Goal: Transaction & Acquisition: Book appointment/travel/reservation

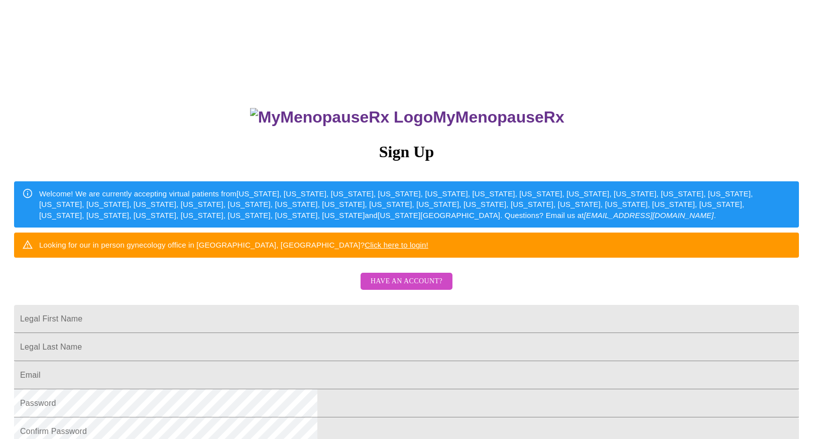
scroll to position [135, 0]
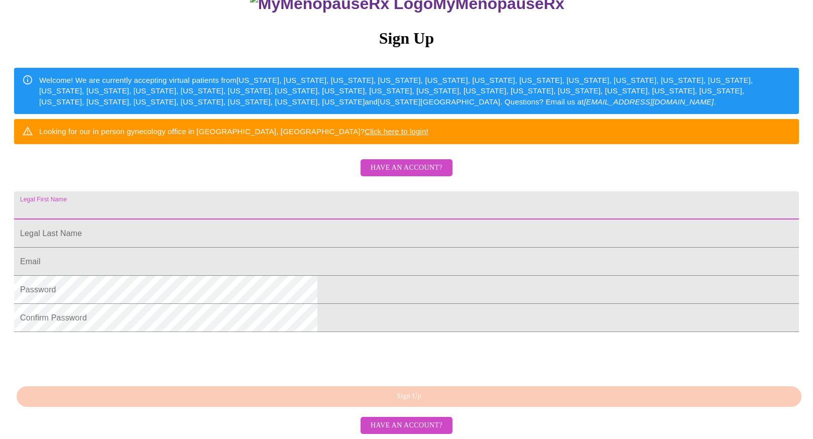
click at [312, 220] on input "Legal First Name" at bounding box center [406, 205] width 785 height 28
type input "Loke"
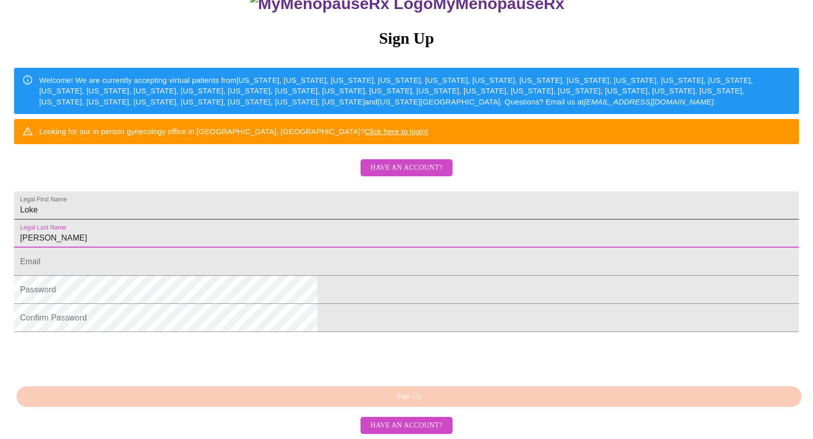
type input "Holda"
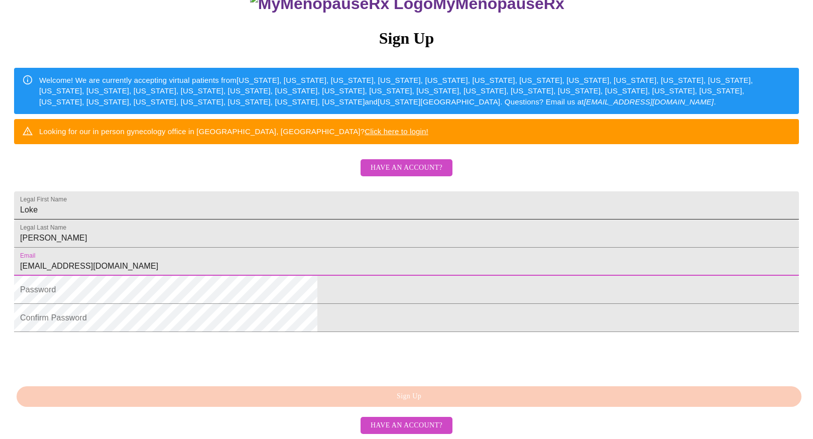
type input "lokeholda@gmail.com"
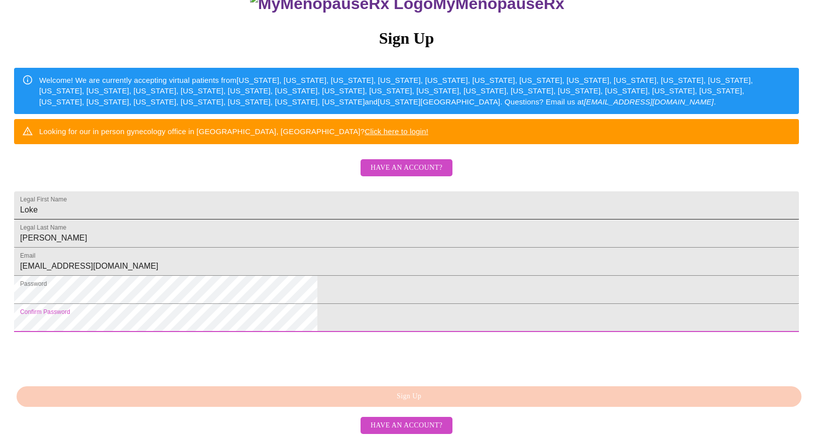
scroll to position [200, 0]
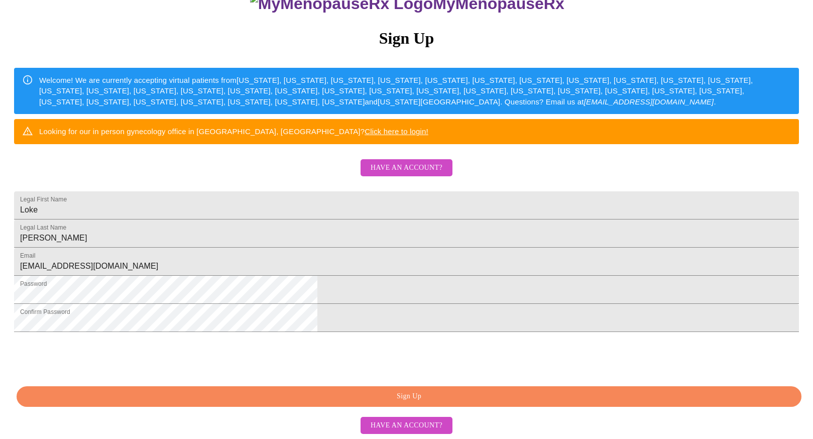
click at [340, 397] on span "Sign Up" at bounding box center [409, 396] width 762 height 13
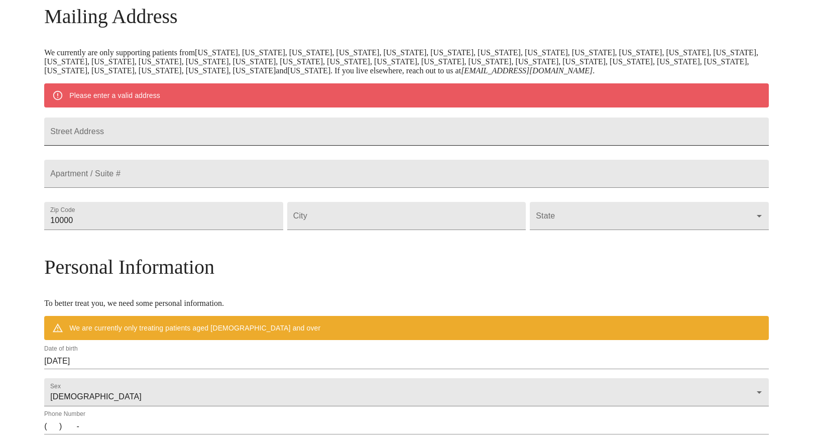
click at [168, 146] on input "Street Address" at bounding box center [406, 132] width 725 height 28
type input "17251 N. Havana Pl."
type input "83687"
drag, startPoint x: 346, startPoint y: 244, endPoint x: 277, endPoint y: 227, distance: 70.8
click at [279, 229] on div "Street Address 17251 N. Havana Pl. Apartment / Suite # Zip Code 83687 City Idah…" at bounding box center [406, 174] width 729 height 127
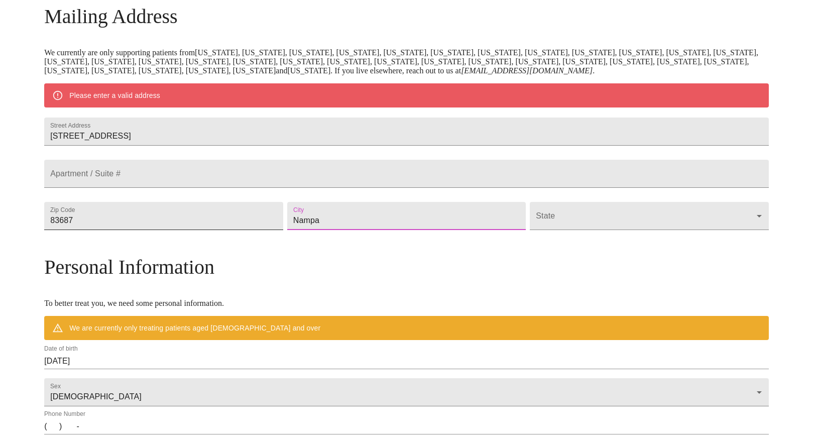
type input "Nampa"
click at [535, 250] on body "MyMenopauseRx Welcome to MyMenopauseRx Since it's your first time here, you'll …" at bounding box center [406, 234] width 805 height 783
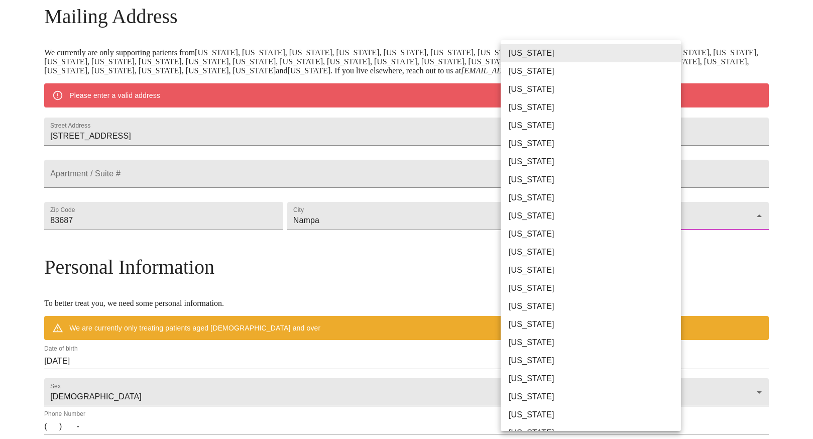
click at [527, 247] on li "[US_STATE]" at bounding box center [591, 252] width 180 height 18
type input "[US_STATE]"
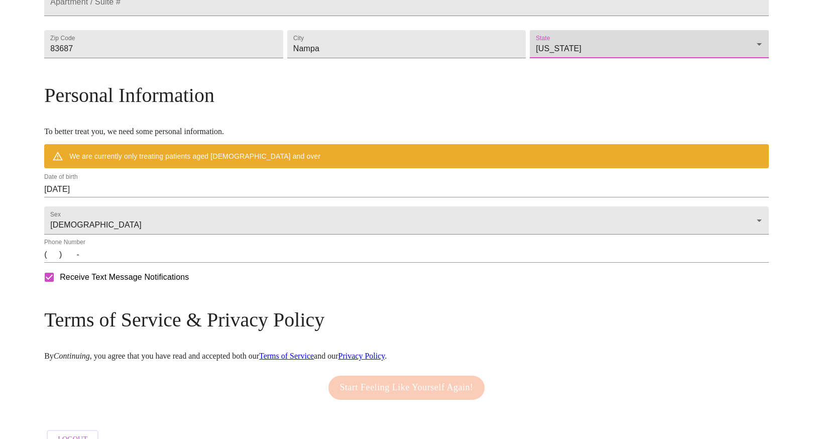
scroll to position [304, 0]
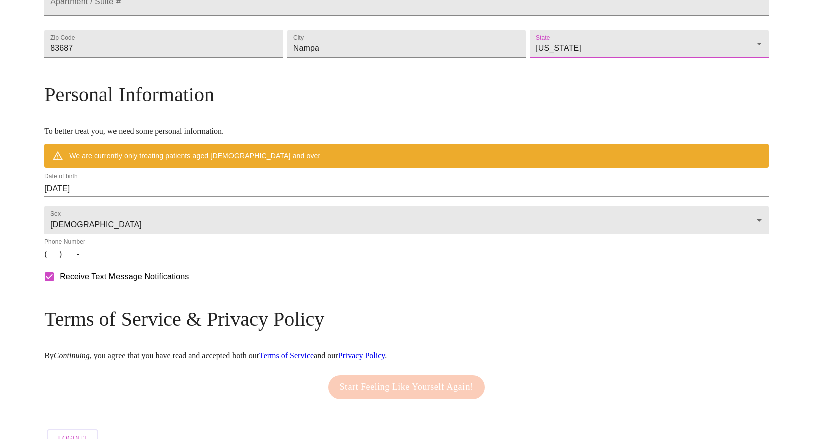
click at [141, 262] on input "(   )    -" at bounding box center [406, 254] width 725 height 16
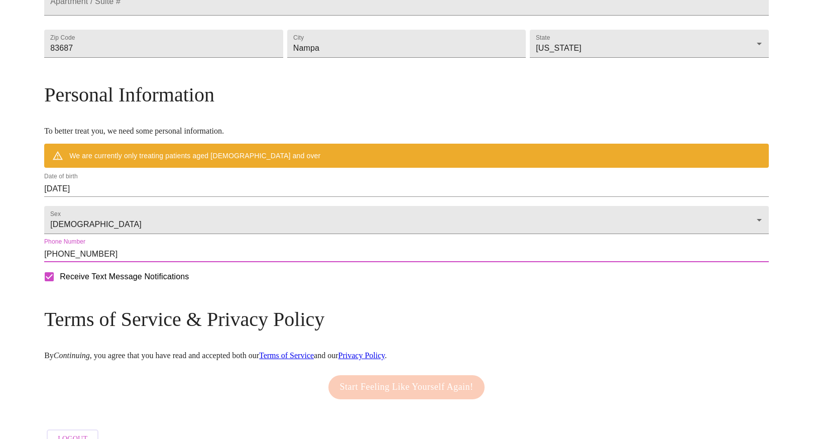
type input "(808) 298-3139"
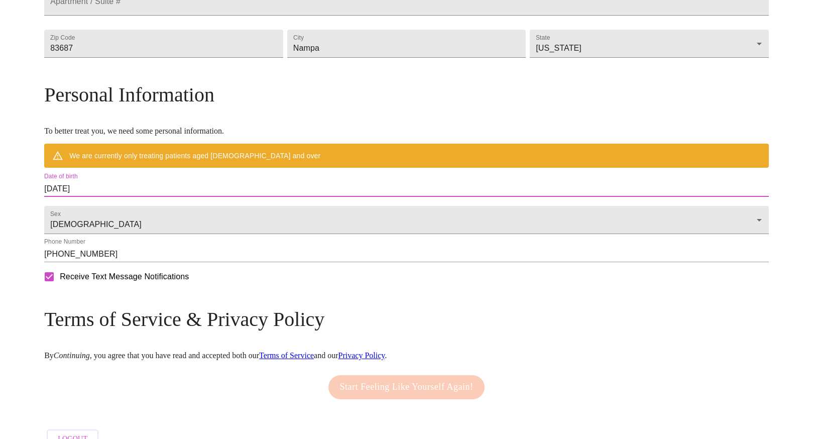
click at [179, 197] on input "09/19/2025" at bounding box center [406, 189] width 725 height 16
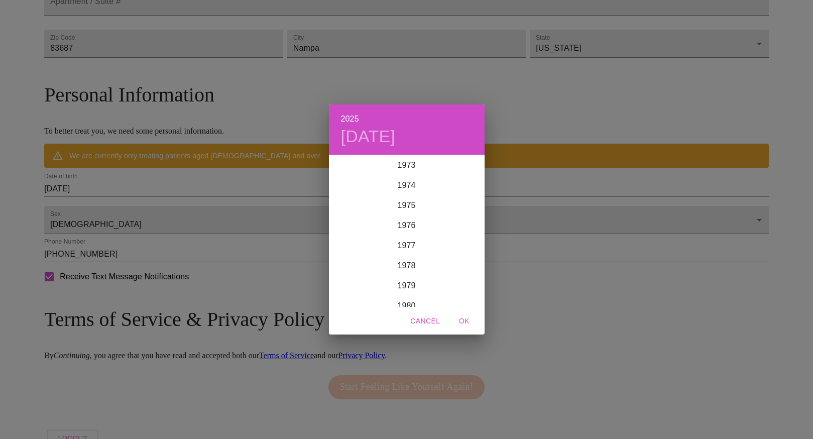
scroll to position [1489, 0]
click at [411, 240] on div "1977" at bounding box center [407, 245] width 156 height 20
click at [452, 287] on div "Dec" at bounding box center [459, 288] width 52 height 38
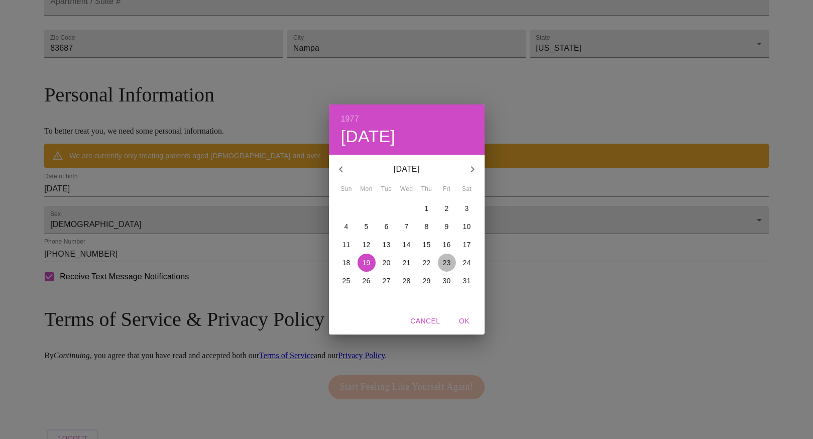
click at [446, 260] on p "23" at bounding box center [447, 263] width 8 height 10
click at [461, 318] on span "OK" at bounding box center [465, 321] width 24 height 13
type input "12/23/1977"
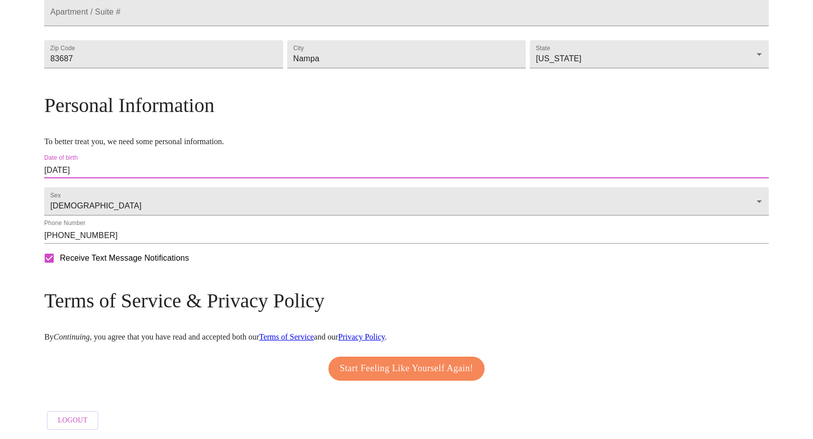
scroll to position [321, 0]
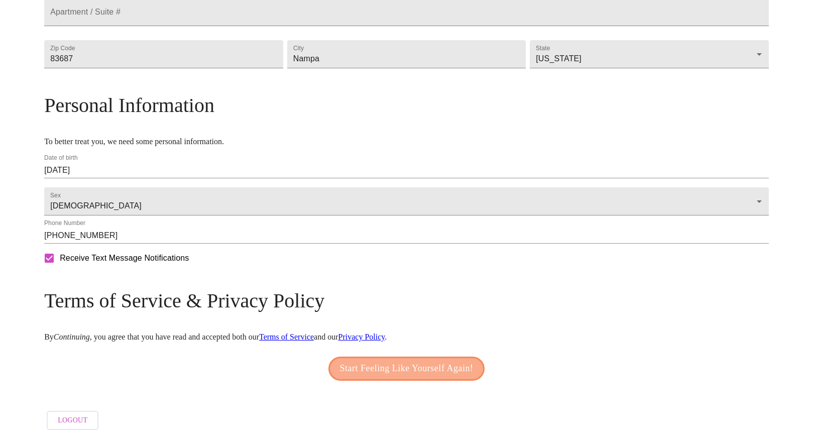
click at [372, 363] on span "Start Feeling Like Yourself Again!" at bounding box center [407, 369] width 134 height 16
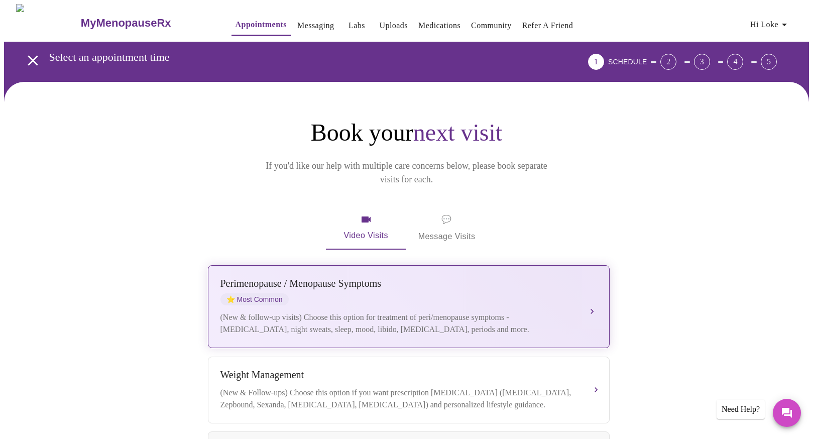
click at [422, 292] on div "[MEDICAL_DATA] / Menopause Symptoms ⭐ Most Common (New & follow-up visits) Choo…" at bounding box center [409, 307] width 377 height 58
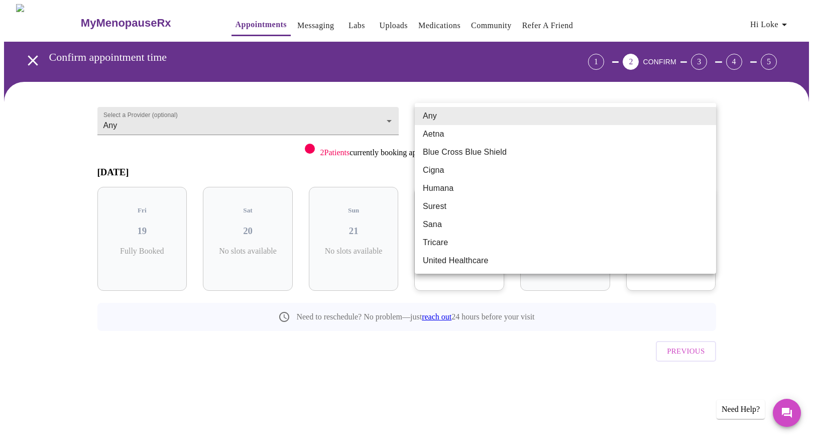
click at [452, 125] on body "MyMenopauseRx Appointments Messaging Labs Uploads Medications Community Refer a…" at bounding box center [406, 208] width 805 height 408
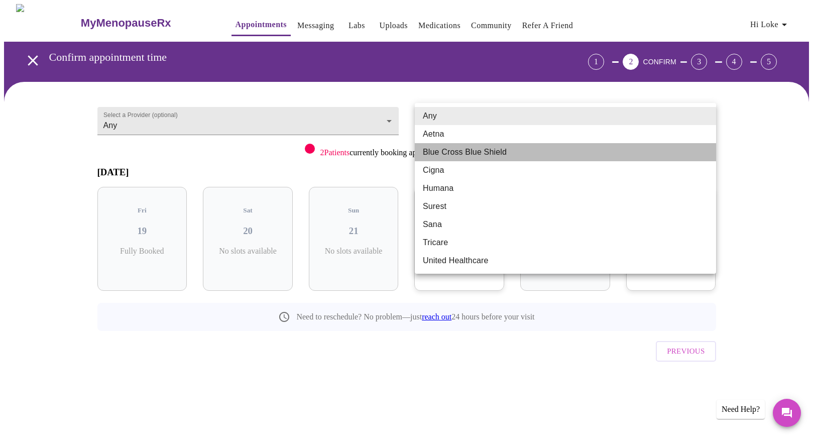
click at [448, 151] on li "Blue Cross Blue Shield" at bounding box center [565, 152] width 301 height 18
type input "Blue Cross Blue Shield"
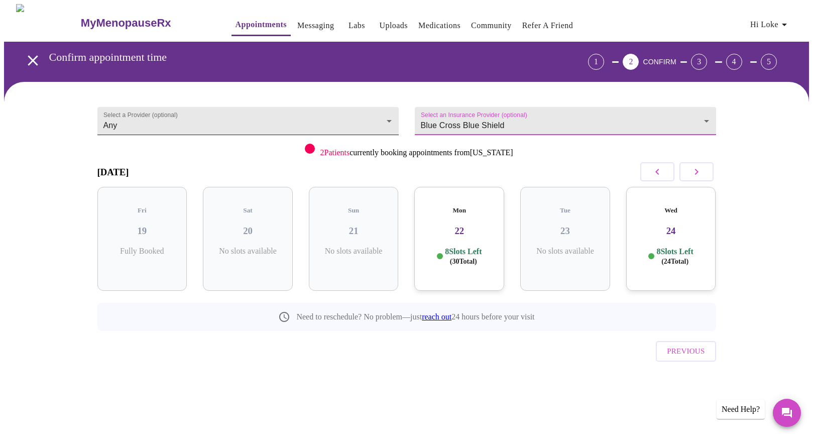
click at [299, 119] on body "MyMenopauseRx Appointments Messaging Labs Uploads Medications Community Refer a…" at bounding box center [406, 208] width 805 height 408
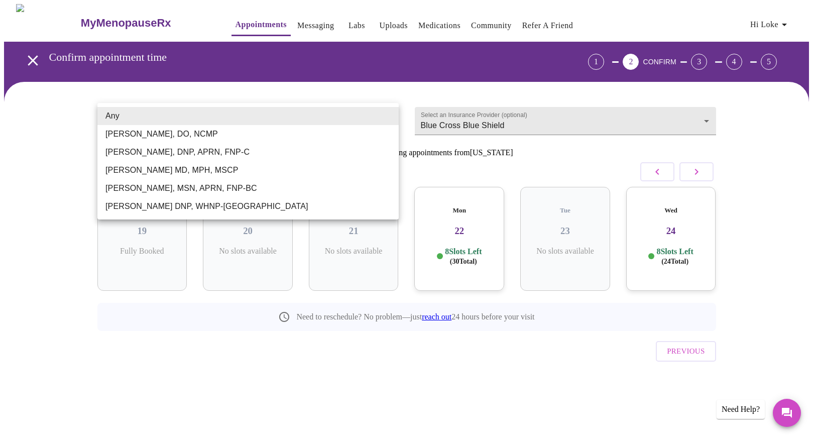
click at [134, 136] on li "Barbra S Hanna, DO, NCMP" at bounding box center [247, 134] width 301 height 18
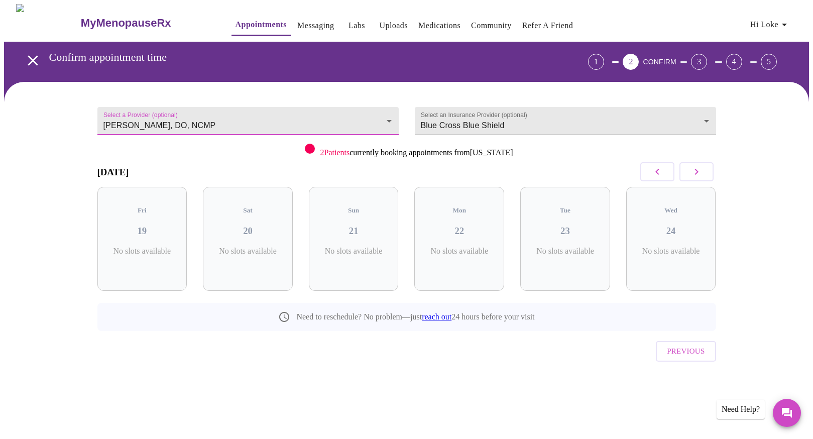
click at [136, 118] on body "MyMenopauseRx Appointments Messaging Labs Uploads Medications Community Refer a…" at bounding box center [406, 208] width 805 height 408
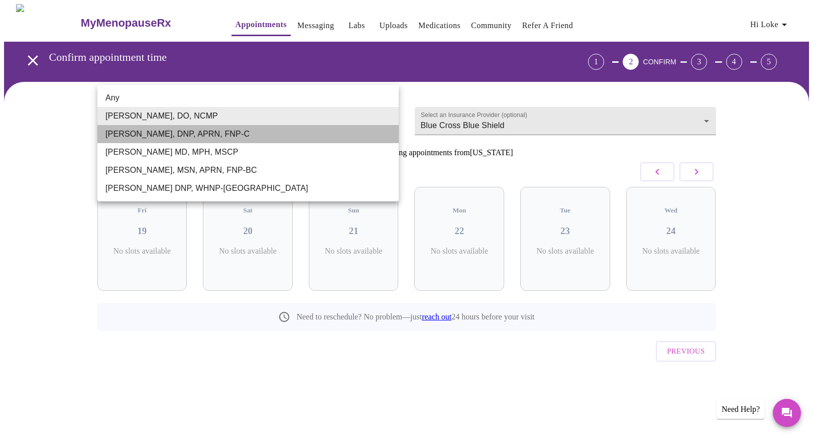
click at [132, 136] on li "Jillian Montefusco, DNP, APRN, FNP-C" at bounding box center [247, 134] width 301 height 18
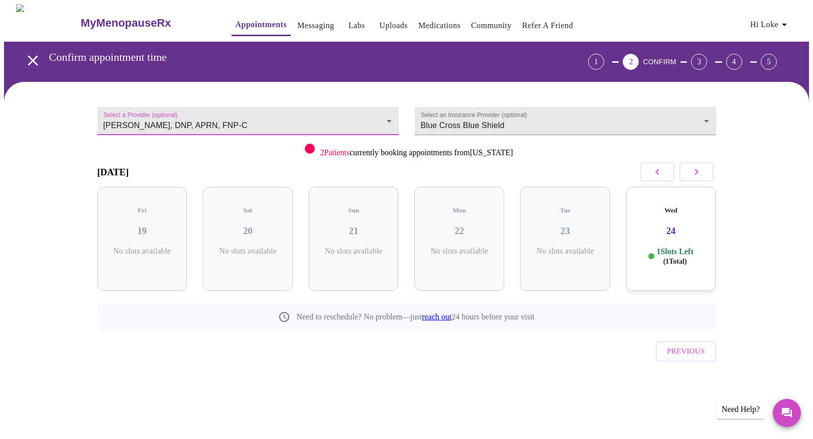
click at [256, 118] on body "MyMenopauseRx Appointments Messaging Labs Uploads Medications Community Refer a…" at bounding box center [406, 208] width 805 height 408
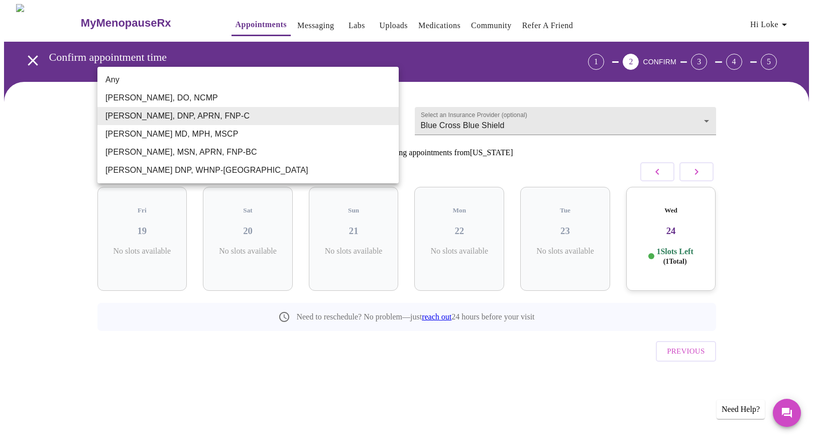
click at [195, 96] on li "Barbra S Hanna, DO, NCMP" at bounding box center [247, 98] width 301 height 18
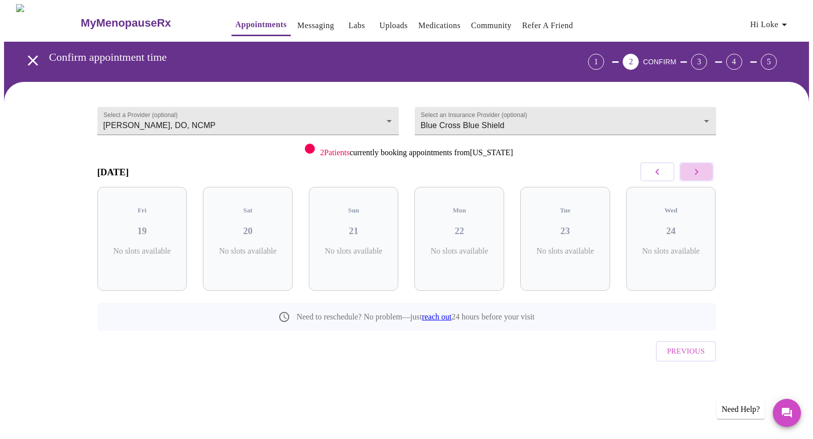
click at [695, 173] on icon "button" at bounding box center [697, 172] width 4 height 6
click at [657, 168] on icon "button" at bounding box center [658, 172] width 12 height 12
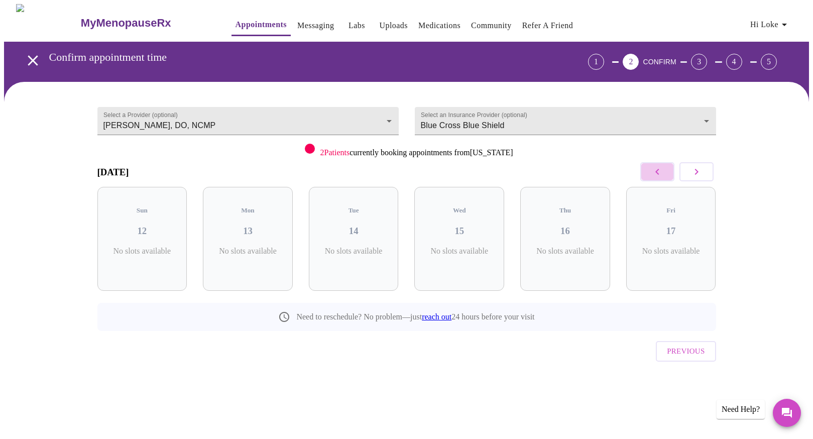
click at [657, 168] on icon "button" at bounding box center [658, 172] width 12 height 12
click at [247, 113] on body "MyMenopauseRx Appointments Messaging Labs Uploads Medications Community Refer a…" at bounding box center [406, 208] width 805 height 408
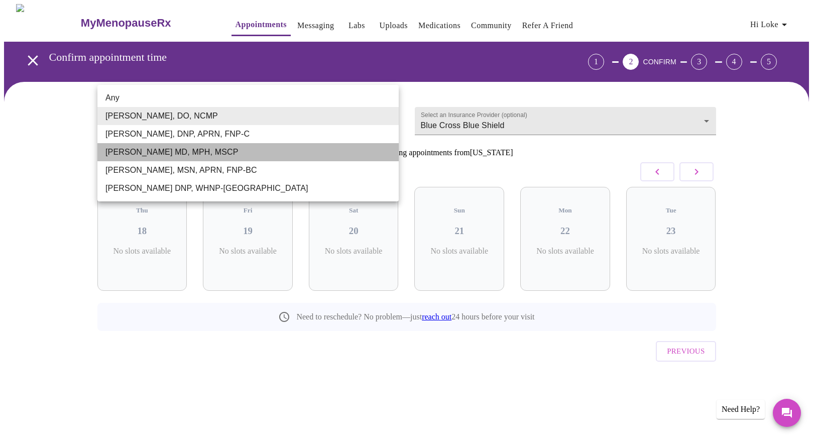
click at [253, 154] on li "Vadim Gelman MD, MPH, MSCP" at bounding box center [247, 152] width 301 height 18
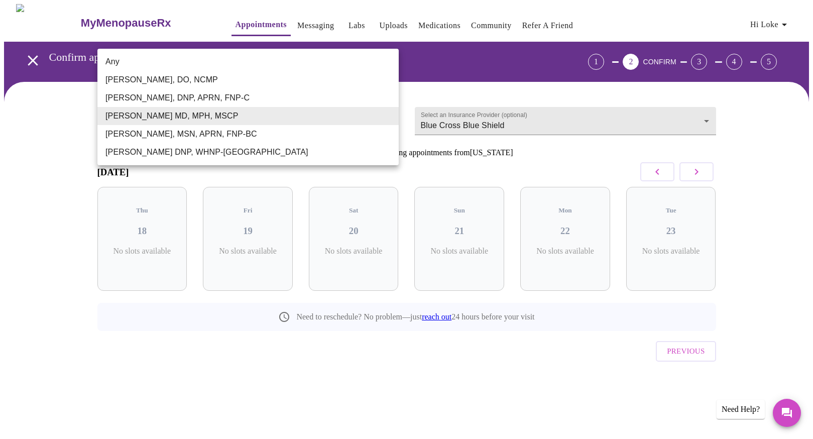
click at [175, 117] on body "MyMenopauseRx Appointments Messaging Labs Uploads Medications Community Refer a…" at bounding box center [406, 208] width 805 height 408
click at [158, 97] on li "Jillian Montefusco, DNP, APRN, FNP-C" at bounding box center [247, 98] width 301 height 18
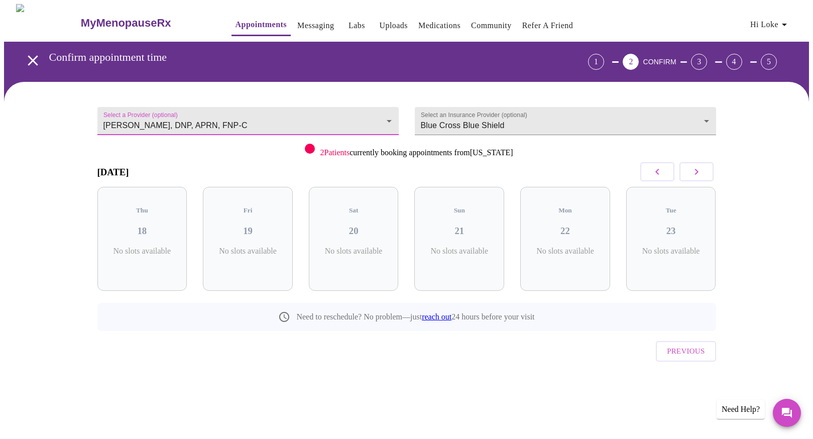
click at [694, 172] on icon "button" at bounding box center [697, 172] width 12 height 12
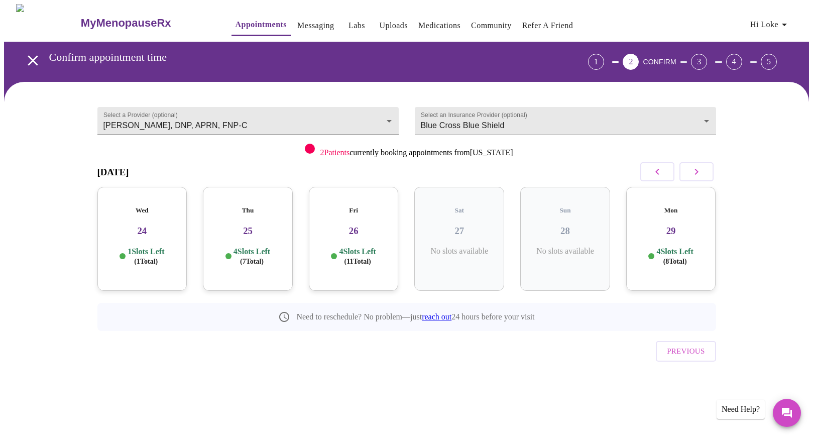
click at [232, 114] on body "MyMenopauseRx Appointments Messaging Labs Uploads Medications Community Refer a…" at bounding box center [406, 208] width 805 height 408
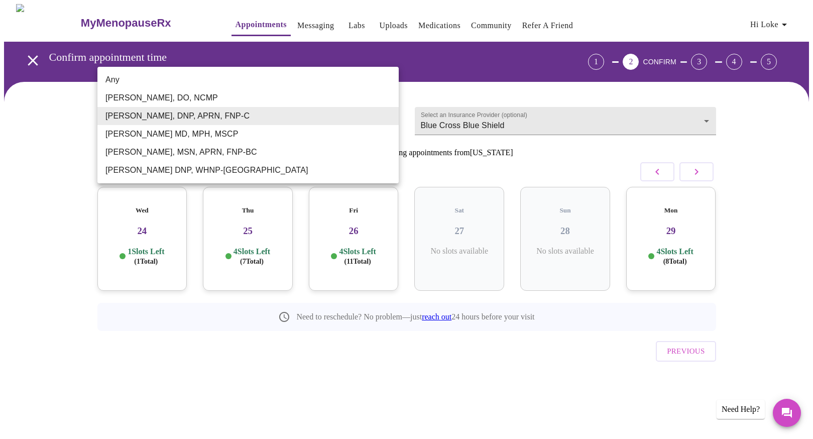
click at [439, 85] on div at bounding box center [406, 219] width 813 height 439
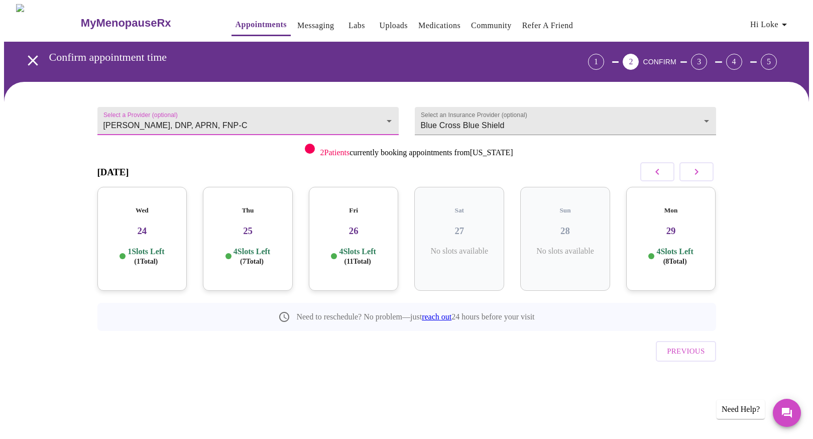
click at [658, 171] on icon "button" at bounding box center [658, 172] width 12 height 12
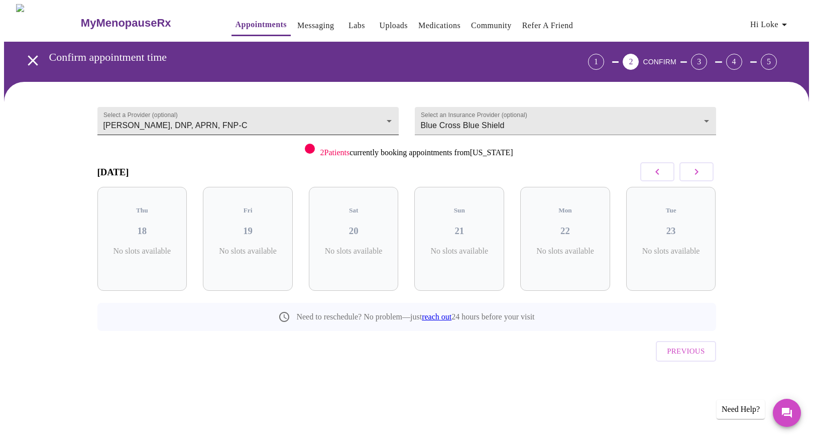
click at [152, 114] on body "MyMenopauseRx Appointments Messaging Labs Uploads Medications Community Refer a…" at bounding box center [406, 208] width 805 height 408
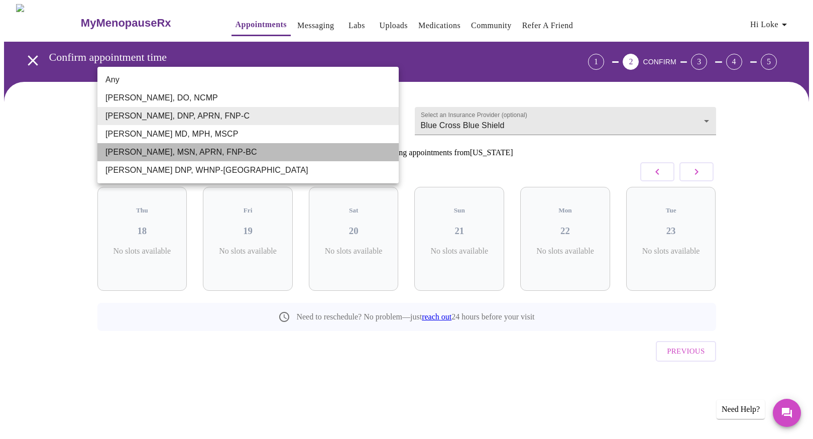
click at [142, 154] on li "Larissa Wright, MSN, APRN, FNP-BC" at bounding box center [247, 152] width 301 height 18
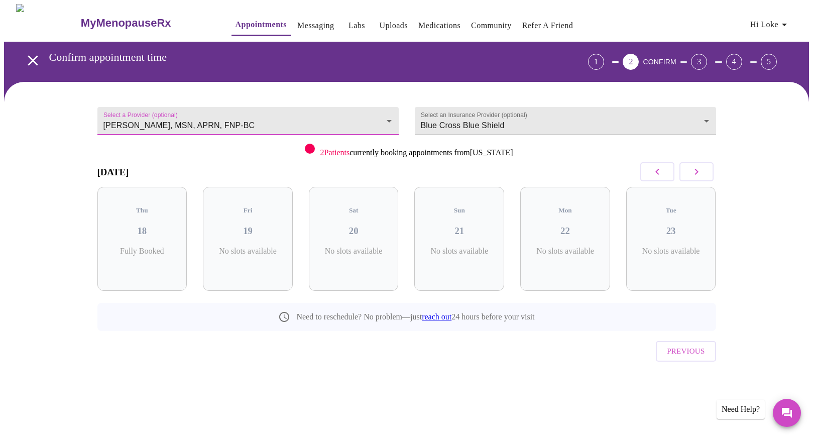
click at [138, 120] on body "MyMenopauseRx Appointments Messaging Labs Uploads Medications Community Refer a…" at bounding box center [406, 208] width 805 height 408
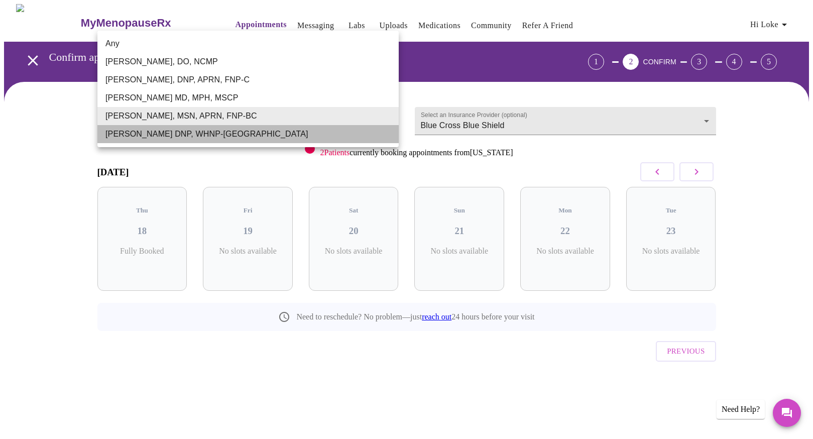
click at [141, 134] on li "[PERSON_NAME] DNP, WHNP-[GEOGRAPHIC_DATA]" at bounding box center [247, 134] width 301 height 18
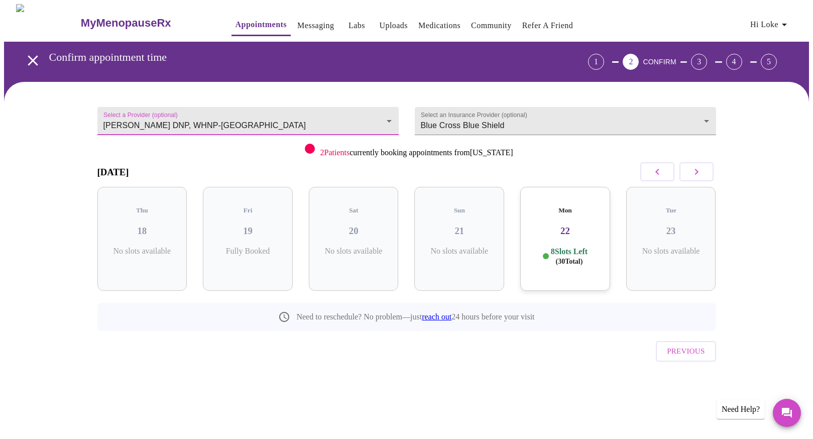
click at [295, 120] on body "MyMenopauseRx Appointments Messaging Labs Uploads Medications Community Refer a…" at bounding box center [406, 208] width 805 height 408
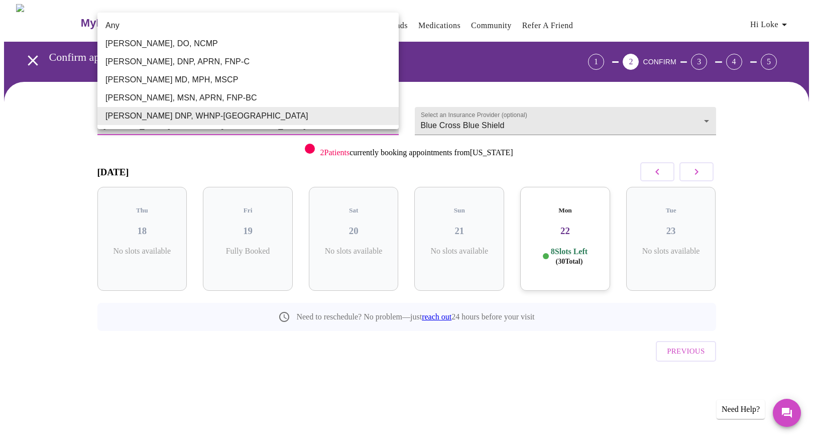
click at [175, 61] on li "Jillian Montefusco, DNP, APRN, FNP-C" at bounding box center [247, 62] width 301 height 18
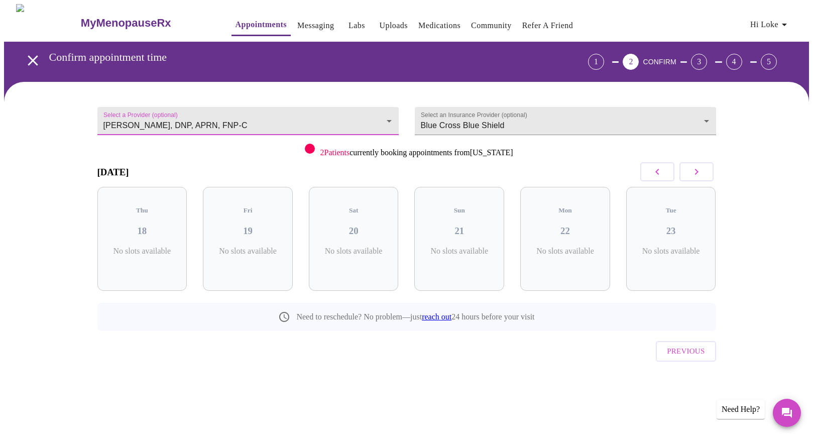
click at [695, 173] on icon "button" at bounding box center [697, 172] width 12 height 12
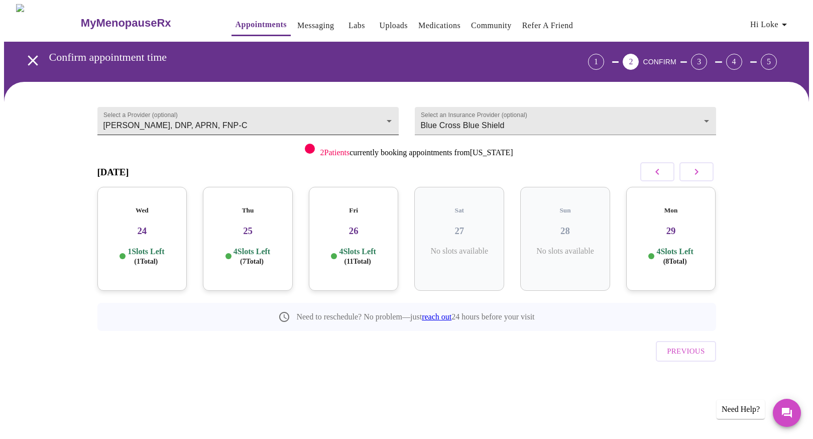
click at [203, 117] on body "MyMenopauseRx Appointments Messaging Labs Uploads Medications Community Refer a…" at bounding box center [406, 208] width 805 height 408
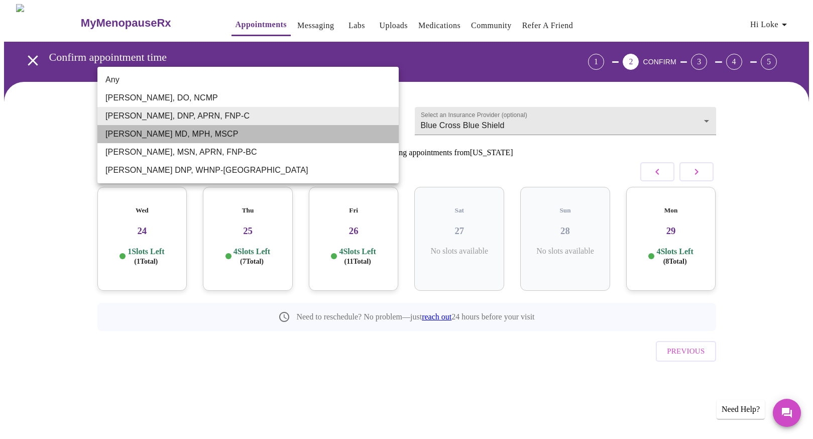
click at [177, 133] on li "Vadim Gelman MD, MPH, MSCP" at bounding box center [247, 134] width 301 height 18
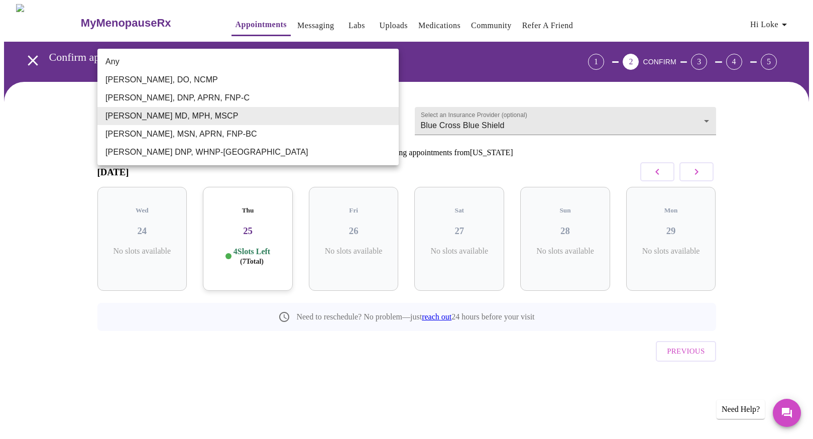
click at [173, 112] on body "MyMenopauseRx Appointments Messaging Labs Uploads Medications Community Refer a…" at bounding box center [406, 208] width 805 height 408
click at [161, 132] on li "Larissa Wright, MSN, APRN, FNP-BC" at bounding box center [247, 134] width 301 height 18
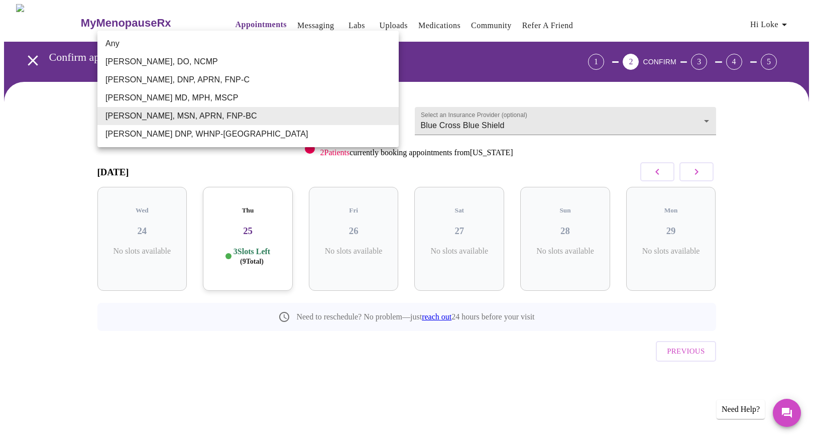
click at [161, 118] on body "MyMenopauseRx Appointments Messaging Labs Uploads Medications Community Refer a…" at bounding box center [406, 208] width 805 height 408
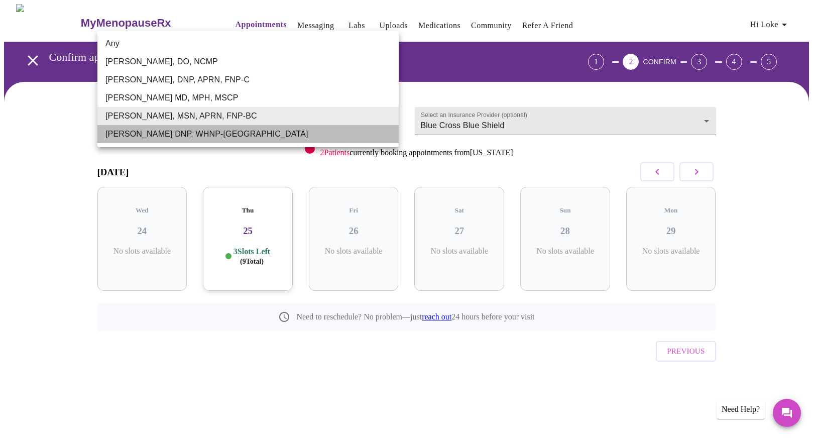
click at [148, 136] on li "[PERSON_NAME] DNP, WHNP-[GEOGRAPHIC_DATA]" at bounding box center [247, 134] width 301 height 18
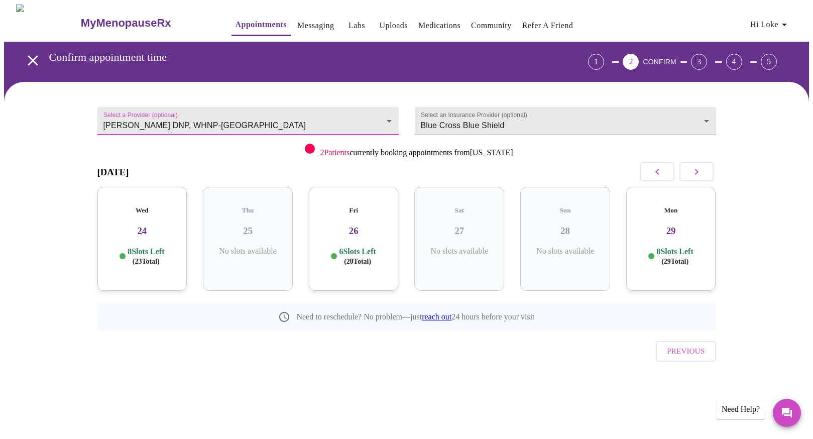
click at [159, 116] on body "MyMenopauseRx Appointments Messaging Labs Uploads Medications Community Refer a…" at bounding box center [406, 208] width 805 height 408
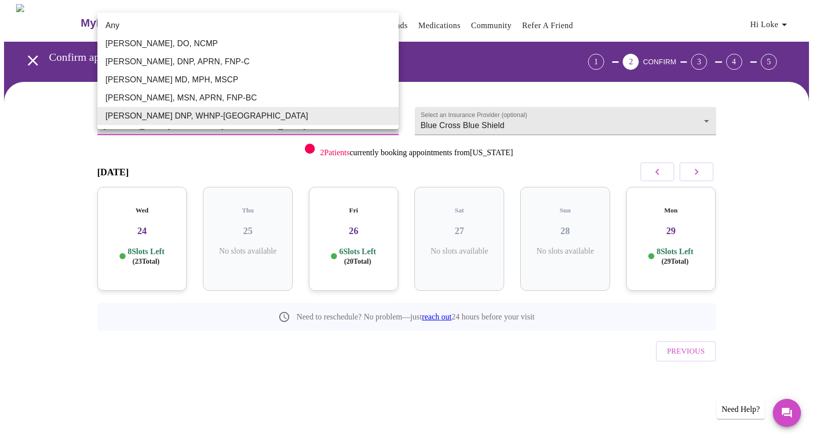
click at [154, 100] on li "Larissa Wright, MSN, APRN, FNP-BC" at bounding box center [247, 98] width 301 height 18
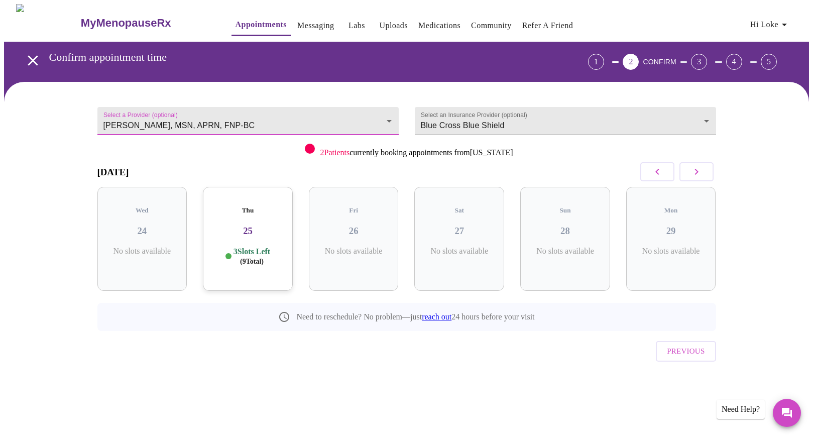
click at [146, 121] on body "MyMenopauseRx Appointments Messaging Labs Uploads Medications Community Refer a…" at bounding box center [406, 208] width 805 height 408
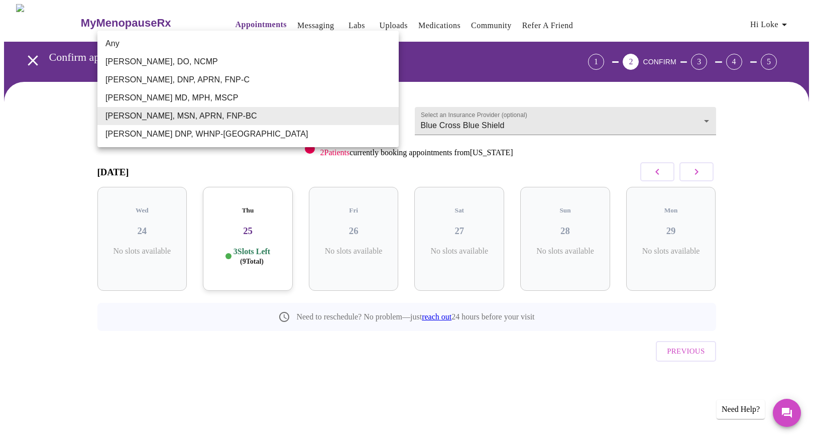
click at [147, 96] on li "Vadim Gelman MD, MPH, MSCP" at bounding box center [247, 98] width 301 height 18
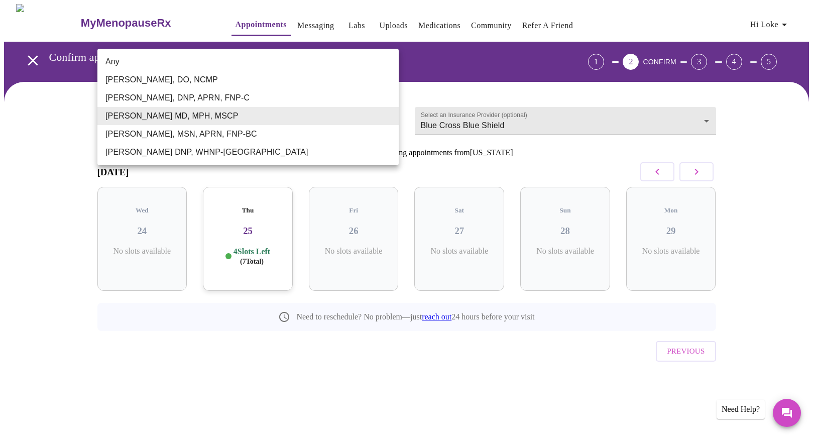
click at [138, 126] on body "MyMenopauseRx Appointments Messaging Labs Uploads Medications Community Refer a…" at bounding box center [406, 208] width 805 height 408
click at [146, 98] on li "Jillian Montefusco, DNP, APRN, FNP-C" at bounding box center [247, 98] width 301 height 18
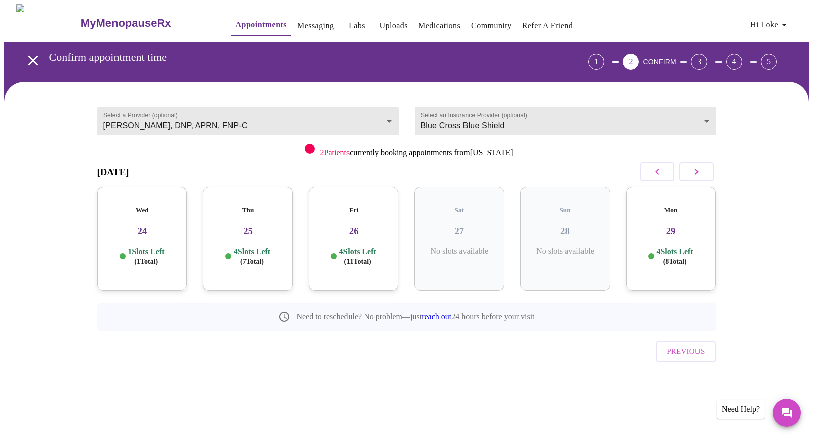
click at [142, 247] on p "1 Slots Left ( 1 Total)" at bounding box center [146, 257] width 37 height 20
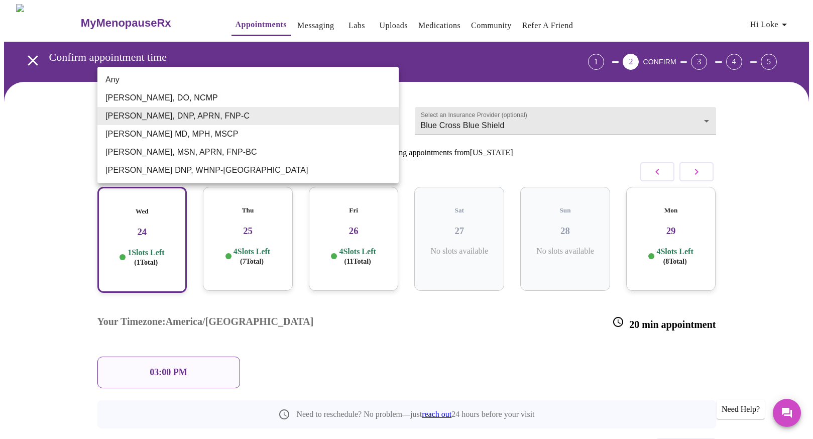
click at [223, 111] on body "MyMenopauseRx Appointments Messaging Labs Uploads Medications Community Refer a…" at bounding box center [406, 256] width 805 height 505
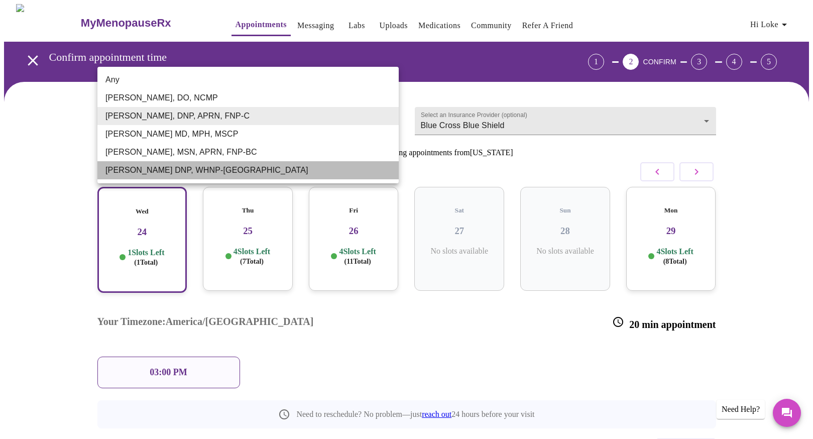
click at [168, 170] on li "[PERSON_NAME] DNP, WHNP-[GEOGRAPHIC_DATA]" at bounding box center [247, 170] width 301 height 18
type input "[PERSON_NAME] DNP, WHNP-[GEOGRAPHIC_DATA]"
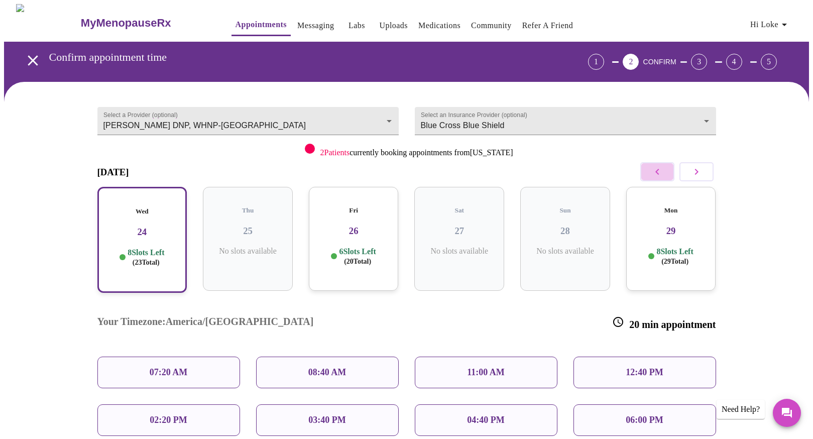
click at [646, 169] on button "button" at bounding box center [658, 171] width 34 height 19
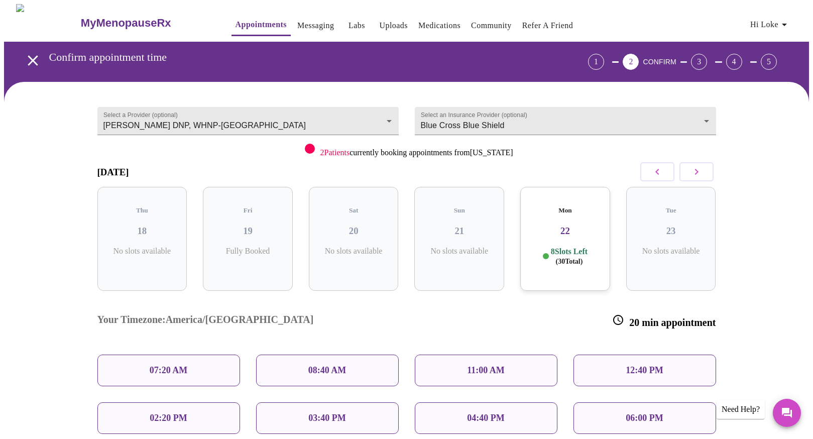
click at [558, 247] on p "8 Slots Left ( 30 Total)" at bounding box center [569, 257] width 37 height 20
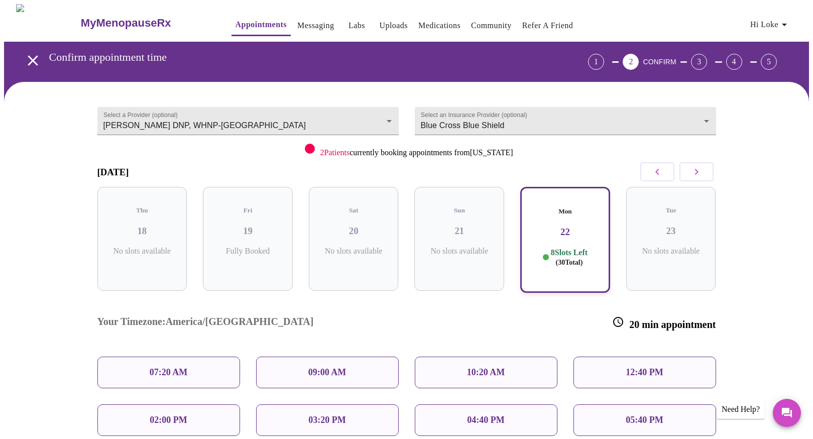
click at [263, 404] on div "03:20 PM" at bounding box center [327, 420] width 143 height 32
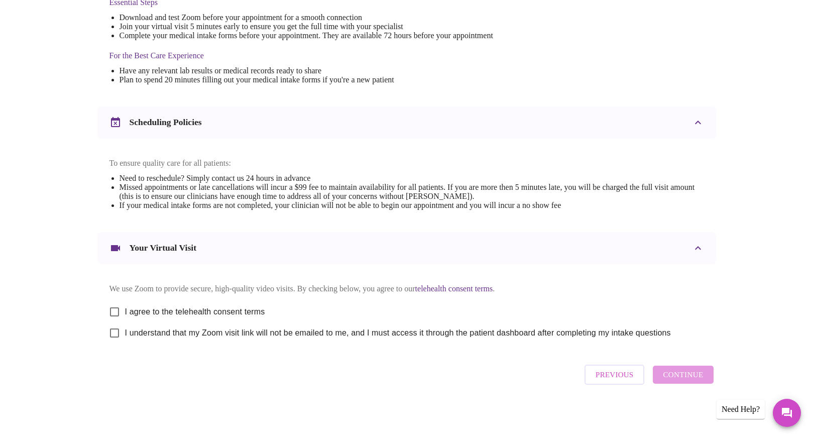
scroll to position [289, 0]
click at [115, 308] on input "I agree to the telehealth consent terms" at bounding box center [114, 311] width 21 height 21
checkbox input "true"
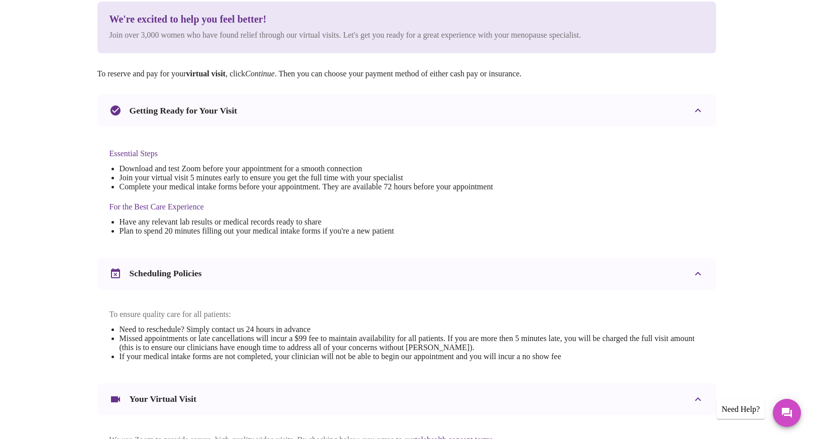
scroll to position [268, 0]
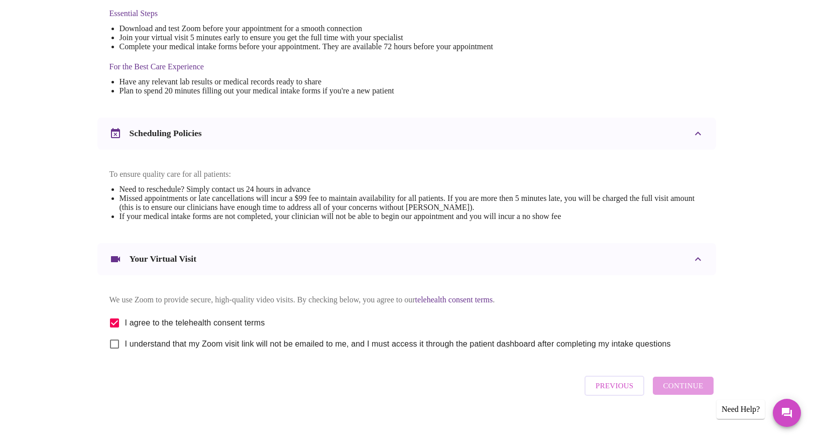
click at [115, 353] on input "I understand that my Zoom visit link will not be emailed to me, and I must acce…" at bounding box center [114, 344] width 21 height 21
checkbox input "true"
click at [676, 392] on span "Continue" at bounding box center [683, 385] width 40 height 13
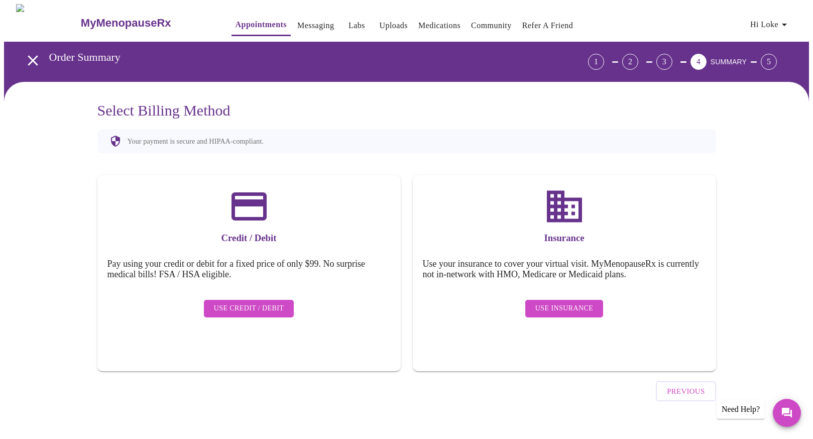
click at [552, 302] on span "Use Insurance" at bounding box center [565, 308] width 58 height 13
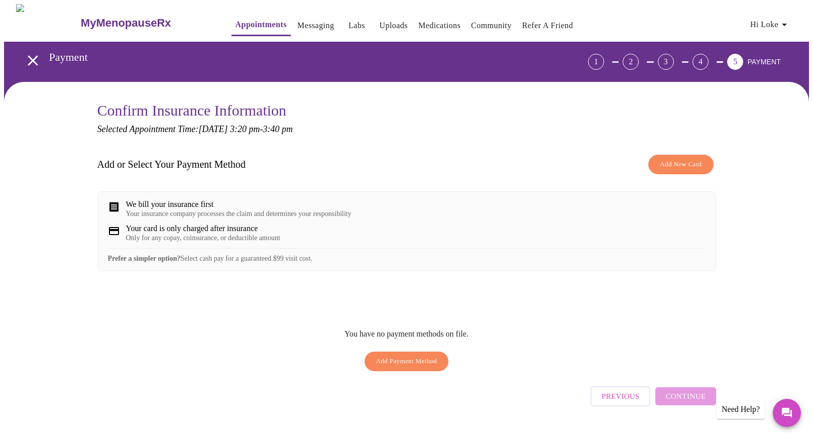
scroll to position [22, 0]
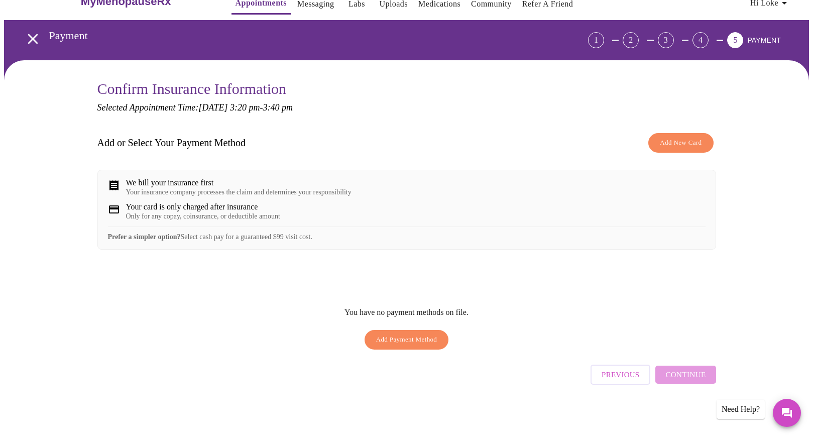
click at [669, 140] on span "Add New Card" at bounding box center [681, 143] width 42 height 12
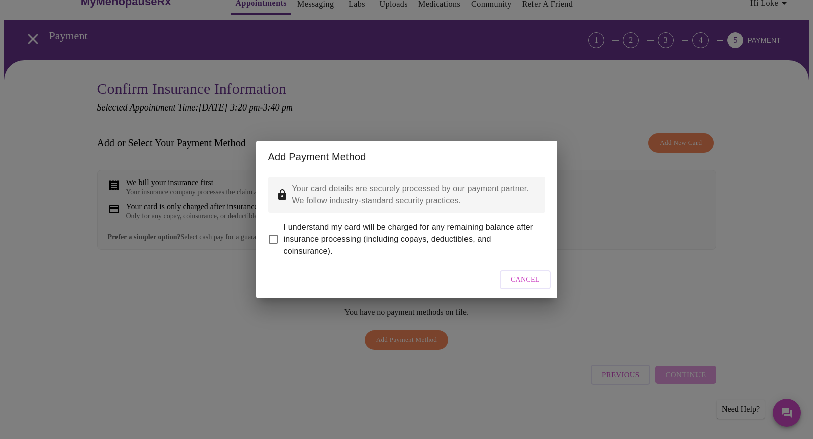
click at [272, 233] on input "I understand my card will be charged for any remaining balance after insurance …" at bounding box center [273, 239] width 21 height 21
checkbox input "true"
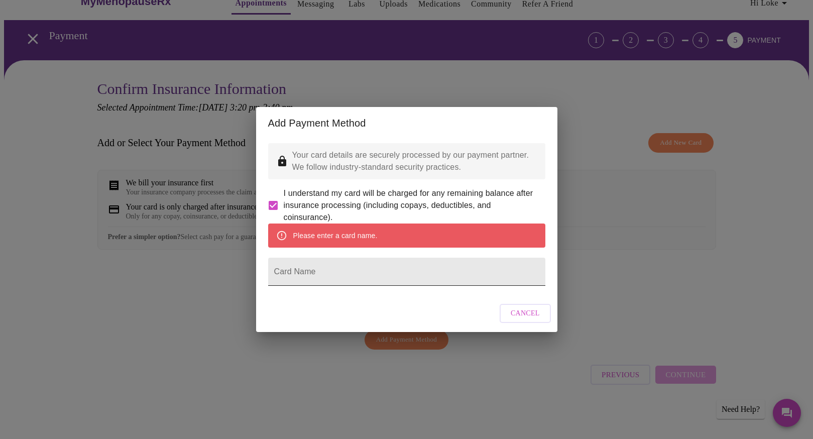
click at [310, 277] on input "Card Name" at bounding box center [406, 272] width 277 height 28
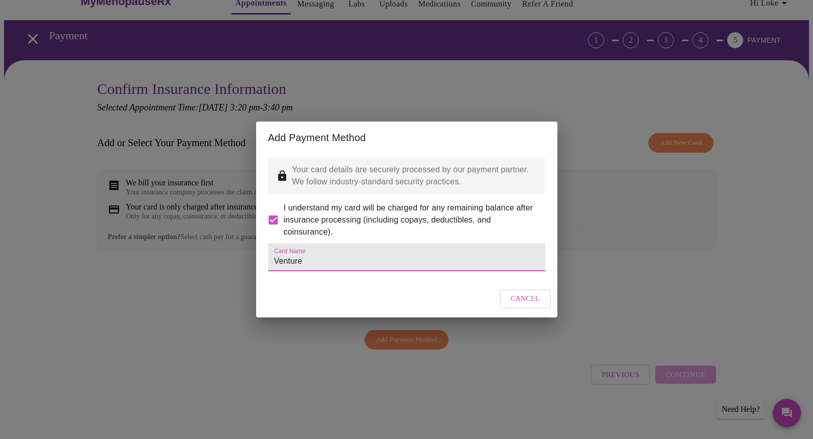
type input "Venture"
click at [365, 265] on input "Venture" at bounding box center [406, 257] width 277 height 28
click at [528, 305] on span "Cancel" at bounding box center [525, 299] width 29 height 13
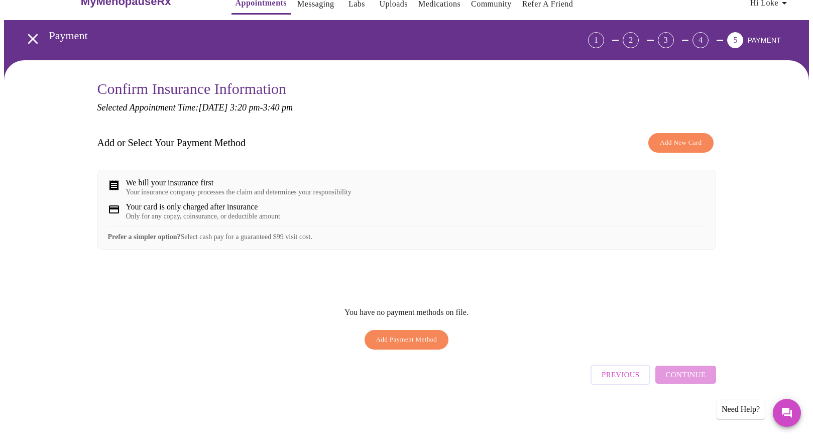
click at [400, 346] on span "Add Payment Method" at bounding box center [406, 340] width 61 height 12
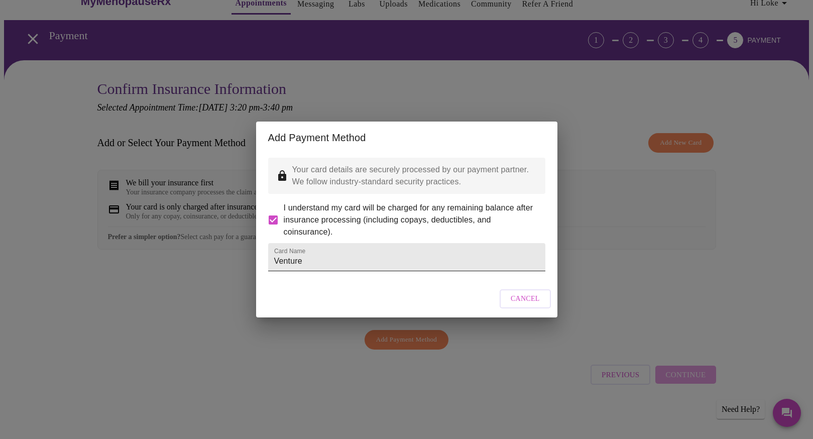
click at [332, 259] on input "Venture" at bounding box center [406, 257] width 277 height 28
drag, startPoint x: 362, startPoint y: 264, endPoint x: 224, endPoint y: 262, distance: 138.7
click at [224, 262] on div "Add Payment Method Your card details are securely processed by our payment part…" at bounding box center [406, 219] width 813 height 439
type input "Loke Holda"
click at [401, 266] on input "Loke Holda" at bounding box center [406, 257] width 277 height 28
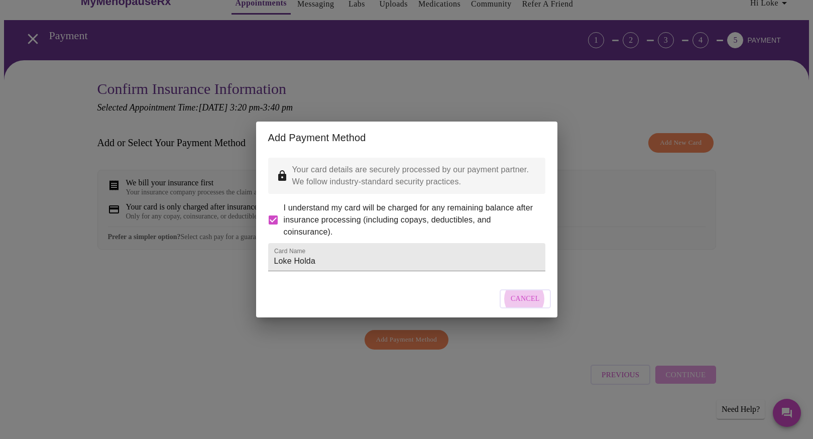
click at [273, 210] on input "I understand my card will be charged for any remaining balance after insurance …" at bounding box center [273, 220] width 21 height 21
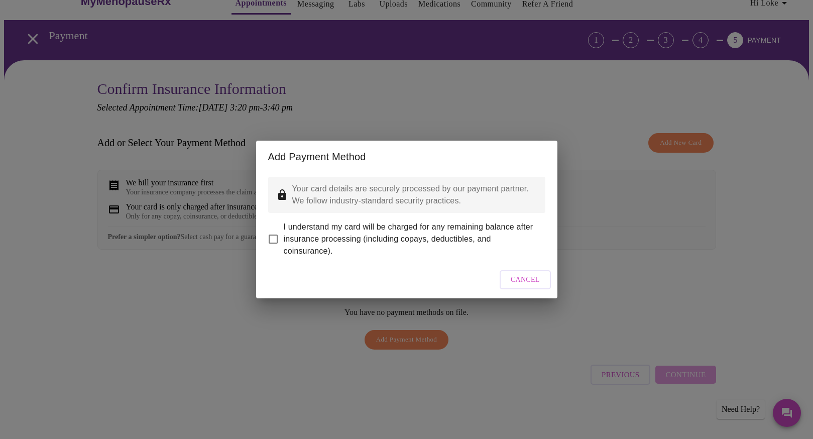
click at [271, 234] on input "I understand my card will be charged for any remaining balance after insurance …" at bounding box center [273, 239] width 21 height 21
checkbox input "true"
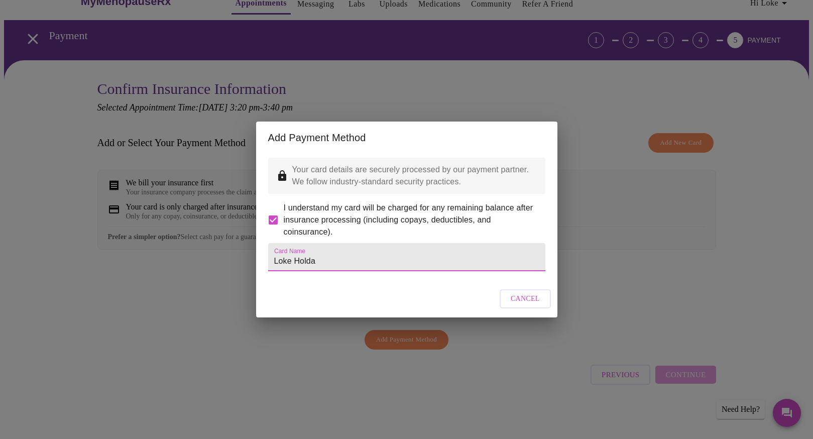
click at [417, 263] on input "Loke Holda" at bounding box center [406, 257] width 277 height 28
type input "Loke Holda (Venture)"
click at [531, 305] on span "Cancel" at bounding box center [525, 299] width 29 height 13
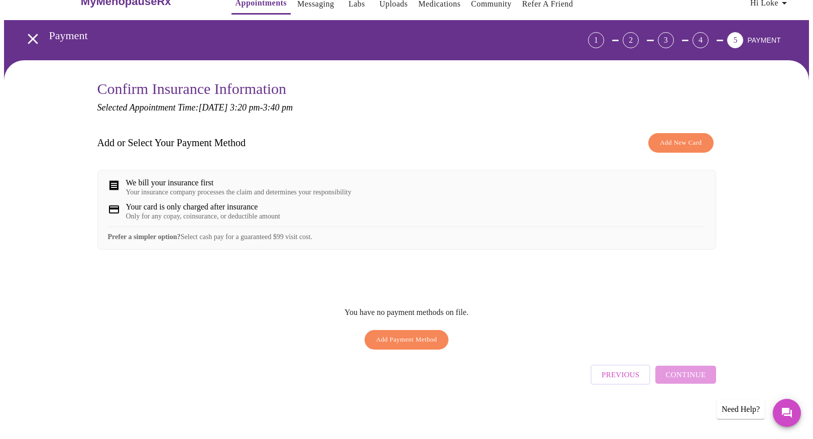
click at [413, 344] on span "Add Payment Method" at bounding box center [406, 340] width 61 height 12
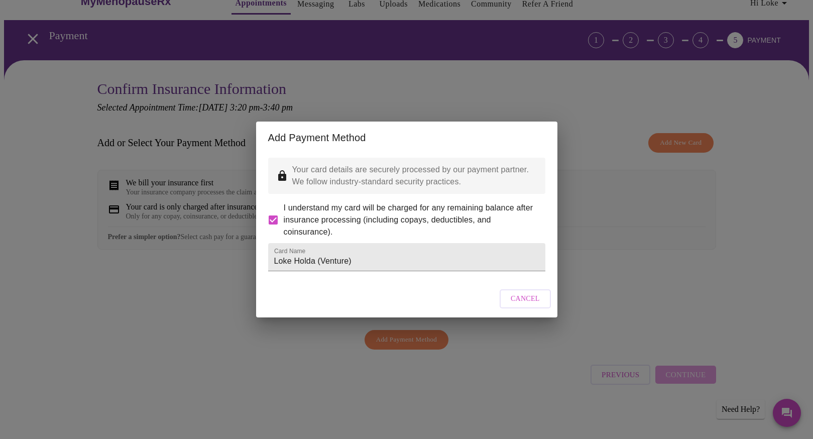
click at [382, 164] on p "Your card details are securely processed by our payment partner. We follow indu…" at bounding box center [414, 176] width 245 height 24
click at [327, 202] on span "I understand my card will be charged for any remaining balance after insurance …" at bounding box center [411, 220] width 254 height 36
click at [284, 210] on input "I understand my card will be charged for any remaining balance after insurance …" at bounding box center [273, 220] width 21 height 21
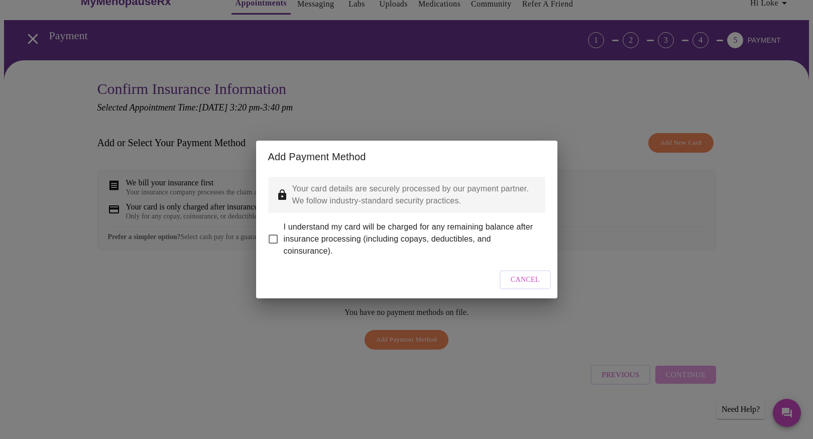
click at [272, 234] on input "I understand my card will be charged for any remaining balance after insurance …" at bounding box center [273, 239] width 21 height 21
checkbox input "true"
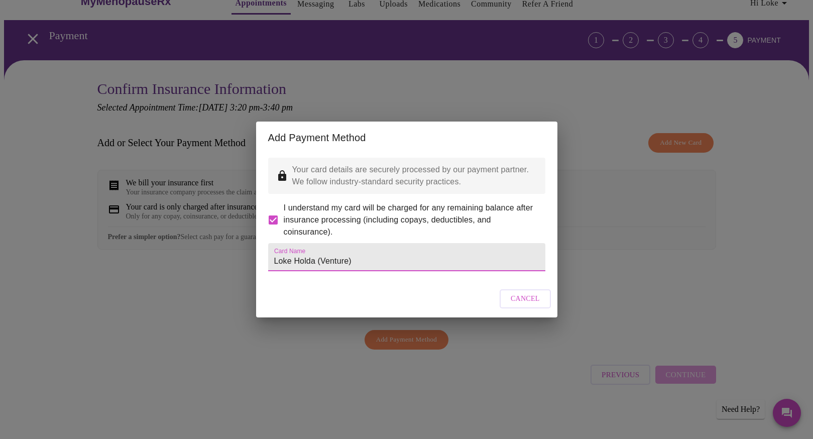
drag, startPoint x: 411, startPoint y: 258, endPoint x: 289, endPoint y: 251, distance: 122.8
click at [289, 251] on input "Loke Holda (Venture)" at bounding box center [406, 257] width 277 height 28
click at [325, 261] on input "Loke Holda (Venture)" at bounding box center [406, 257] width 277 height 28
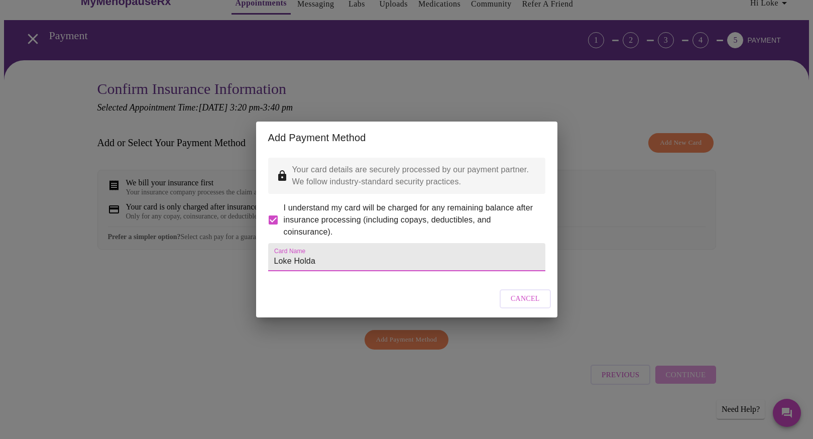
type input "Loke Holda"
click at [503, 309] on button "Cancel" at bounding box center [525, 299] width 51 height 20
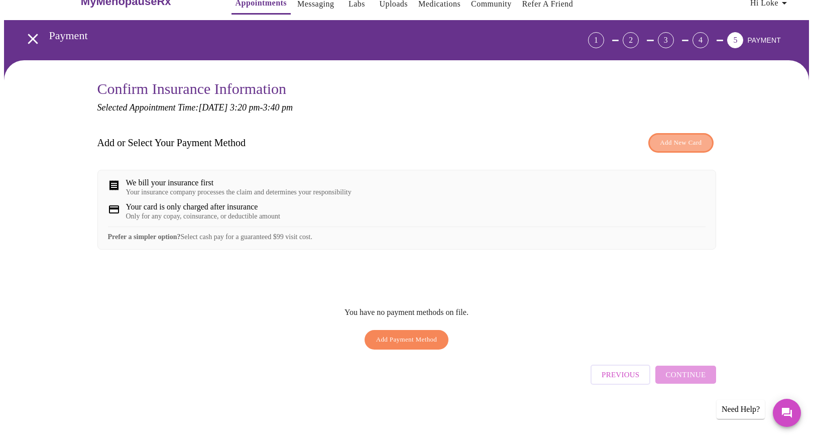
click at [673, 144] on span "Add New Card" at bounding box center [681, 143] width 42 height 12
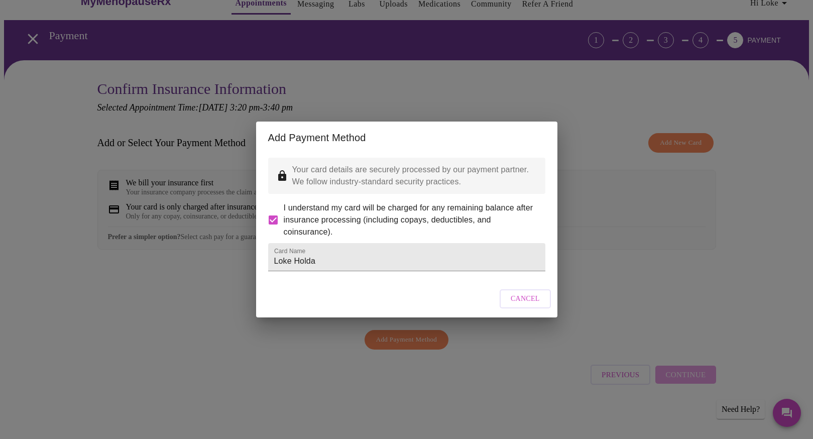
click at [516, 305] on span "Cancel" at bounding box center [525, 299] width 29 height 13
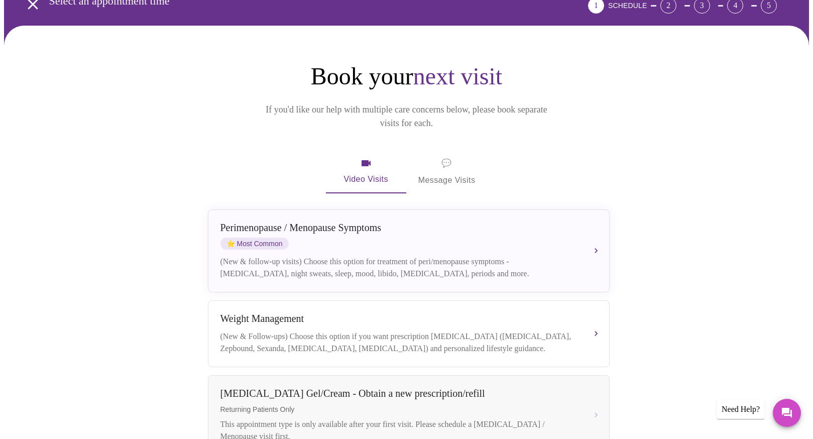
scroll to position [57, 0]
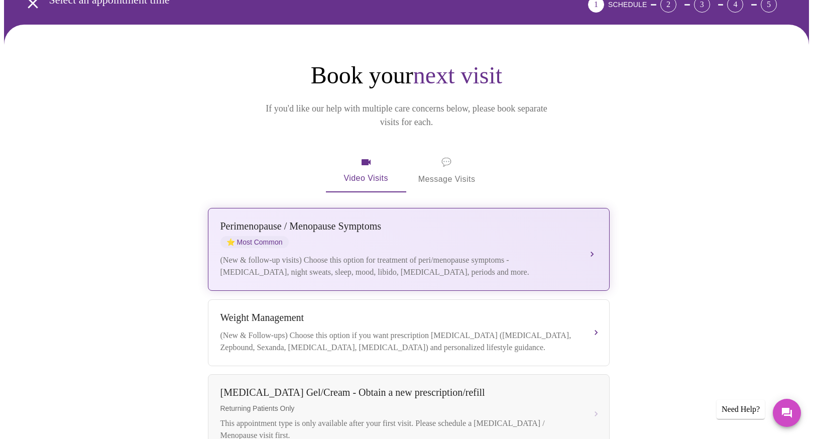
click at [453, 221] on div "Perimenopause / Menopause Symptoms ⭐ Most Common" at bounding box center [399, 235] width 357 height 28
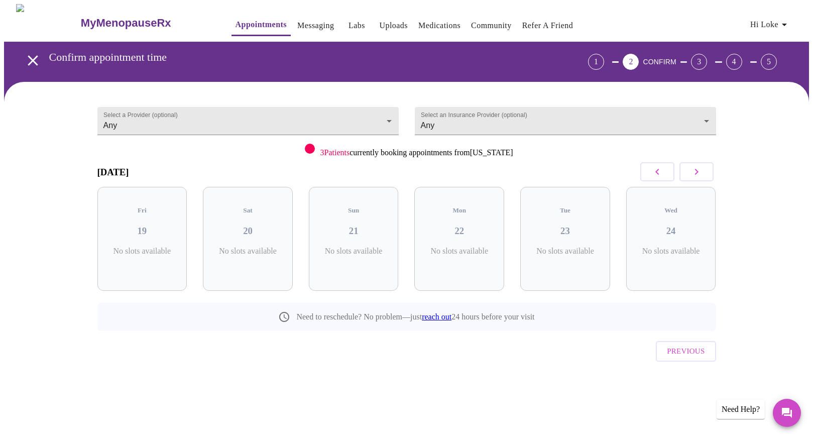
scroll to position [0, 0]
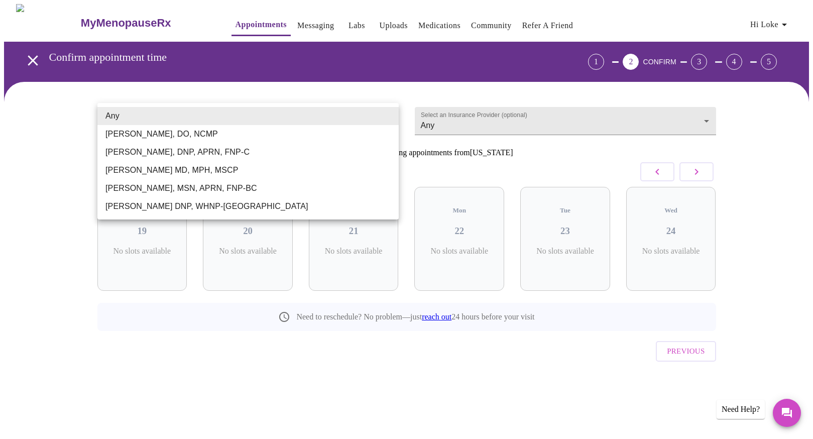
click at [184, 115] on body "MyMenopauseRx Appointments Messaging Labs Uploads Medications Community Refer a…" at bounding box center [406, 208] width 805 height 408
click at [151, 117] on li "Any" at bounding box center [247, 116] width 301 height 18
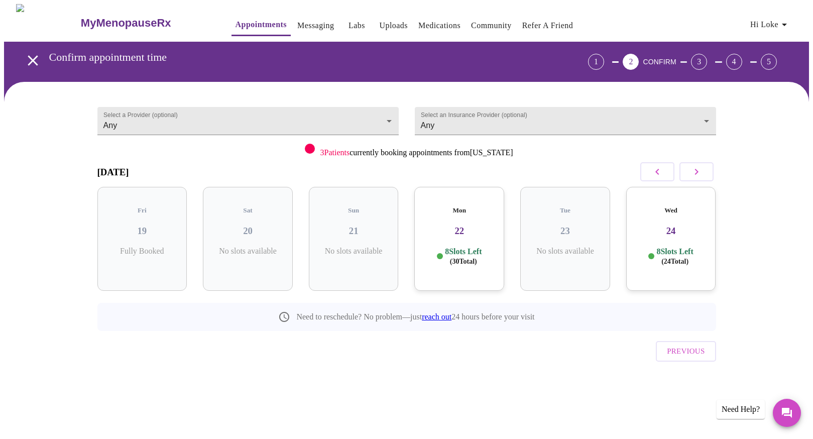
click at [456, 235] on div "Mon 22 8 Slots Left ( 30 Total)" at bounding box center [459, 239] width 90 height 104
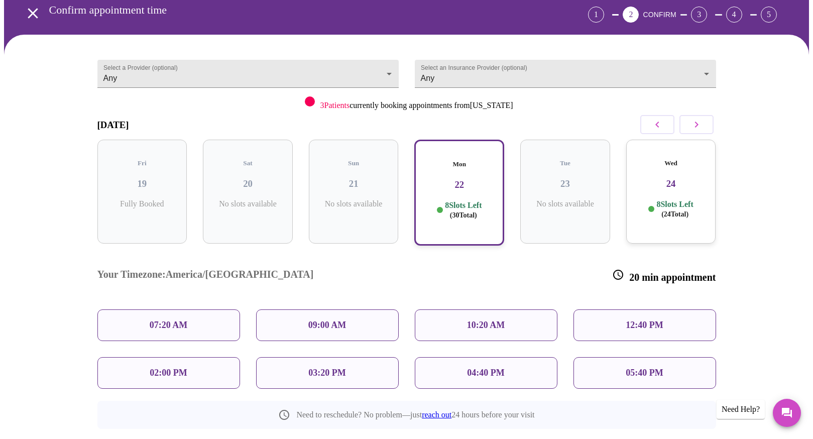
scroll to position [87, 0]
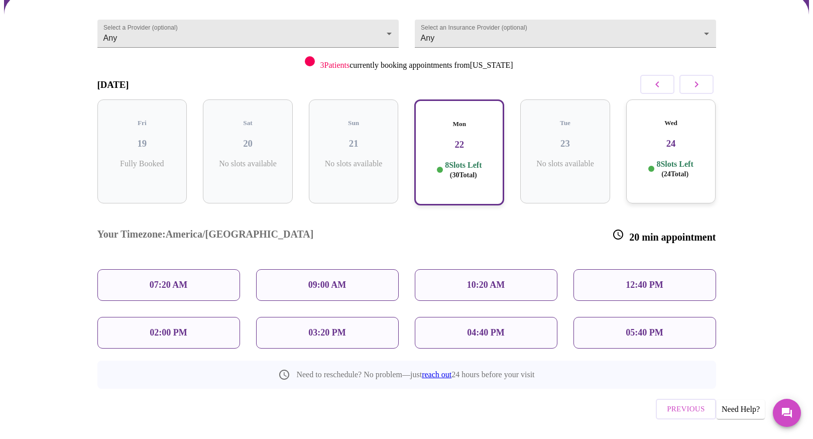
click at [300, 317] on div "03:20 PM" at bounding box center [327, 333] width 143 height 32
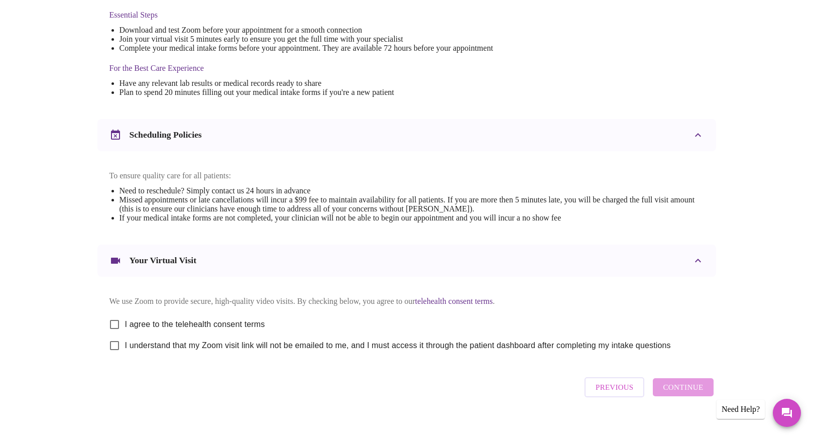
scroll to position [289, 0]
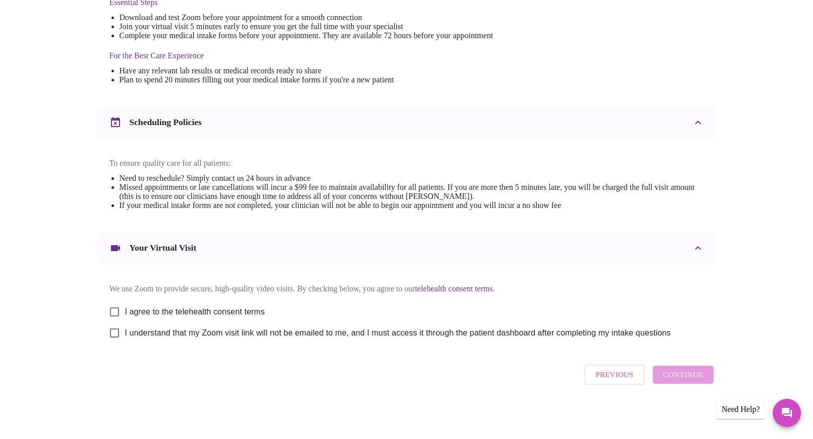
click at [116, 311] on input "I agree to the telehealth consent terms" at bounding box center [114, 311] width 21 height 21
checkbox input "true"
click at [114, 331] on input "I understand that my Zoom visit link will not be emailed to me, and I must acce…" at bounding box center [114, 333] width 21 height 21
checkbox input "true"
click at [676, 379] on span "Continue" at bounding box center [683, 374] width 40 height 13
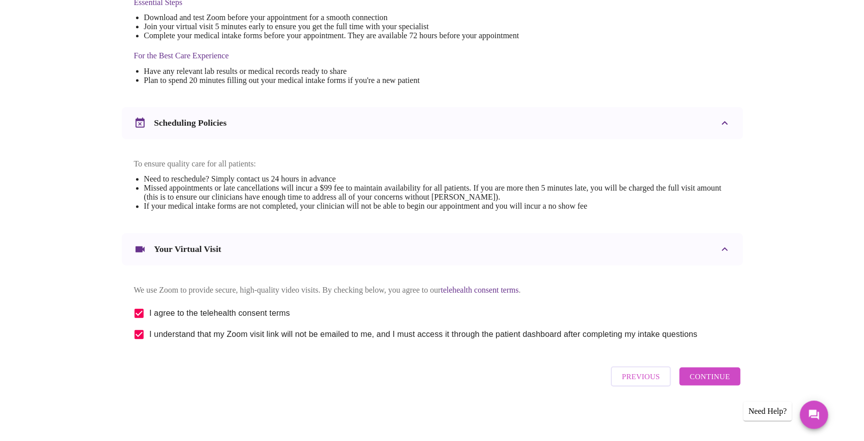
scroll to position [0, 0]
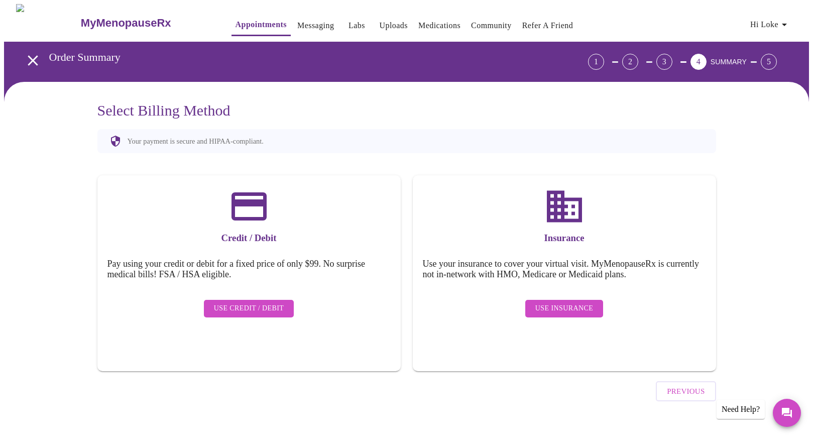
click at [562, 302] on span "Use Insurance" at bounding box center [565, 308] width 58 height 13
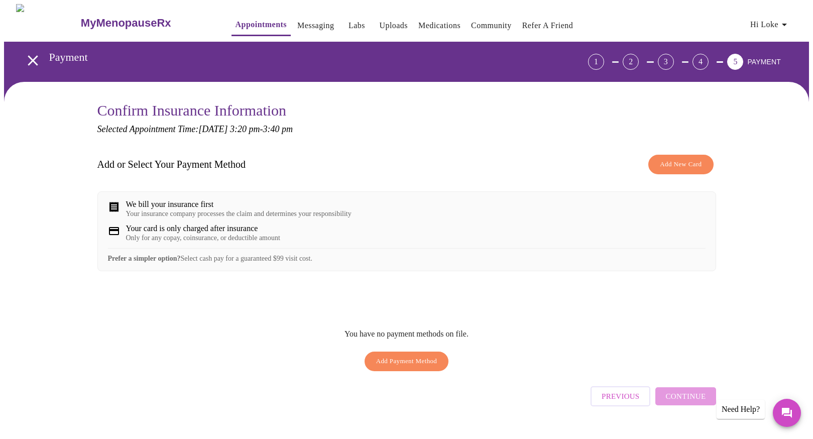
click at [408, 371] on button "Add Payment Method" at bounding box center [407, 362] width 84 height 20
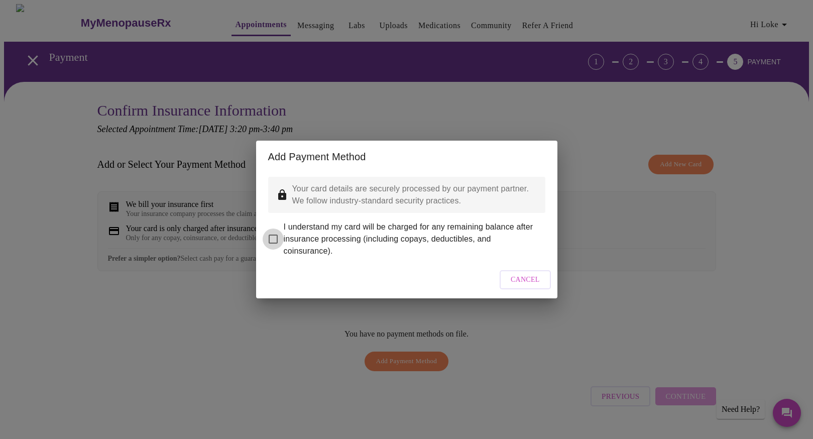
click at [272, 233] on input "I understand my card will be charged for any remaining balance after insurance …" at bounding box center [273, 239] width 21 height 21
checkbox input "true"
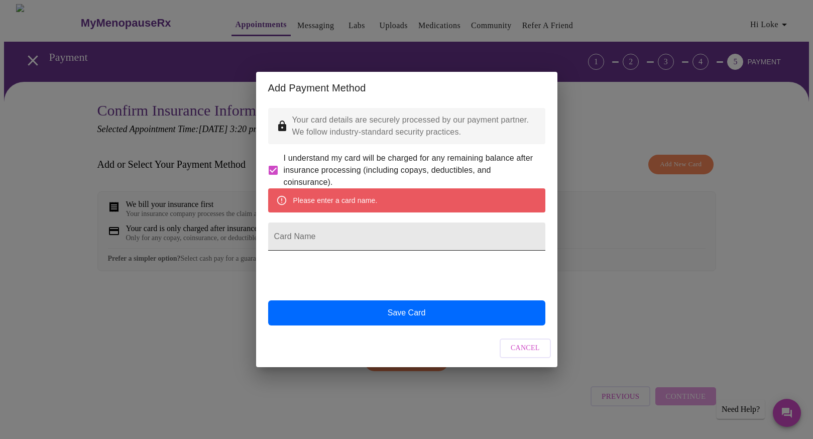
click at [285, 246] on input "Card Name" at bounding box center [406, 237] width 277 height 28
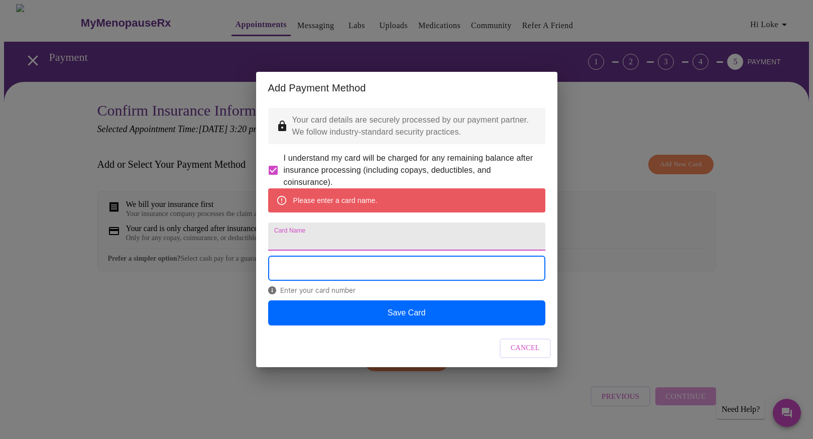
click at [282, 238] on input "Card Name" at bounding box center [406, 237] width 277 height 28
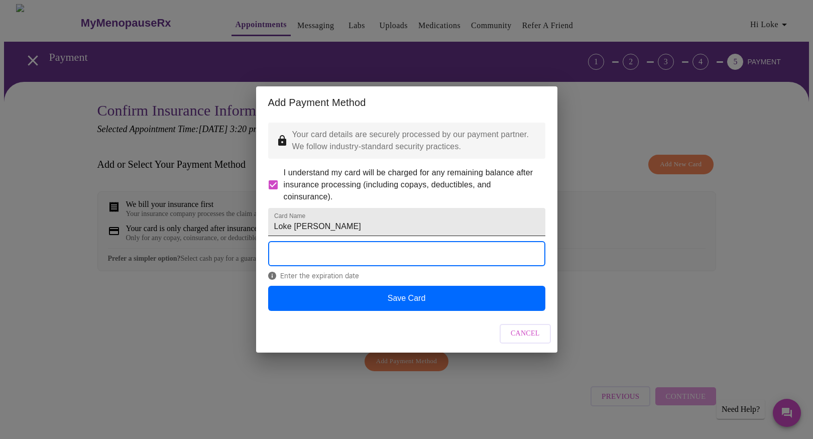
click at [334, 218] on input "Loke O Holda" at bounding box center [406, 222] width 277 height 28
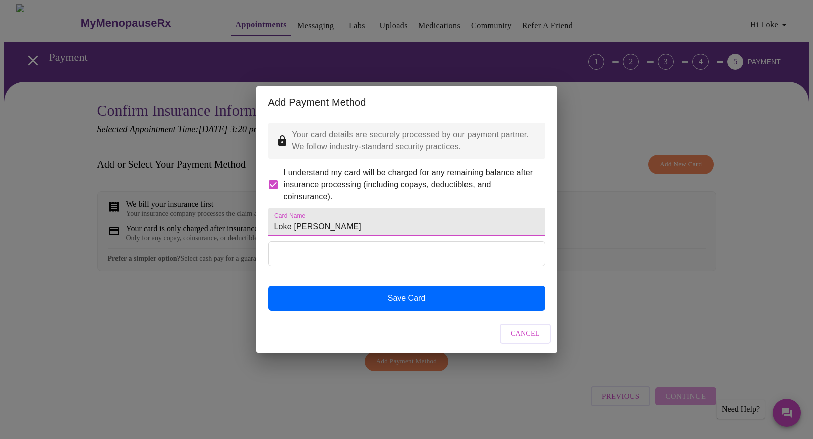
click at [325, 231] on input "Loke O Holda" at bounding box center [406, 222] width 277 height 28
type input "Loke Holda"
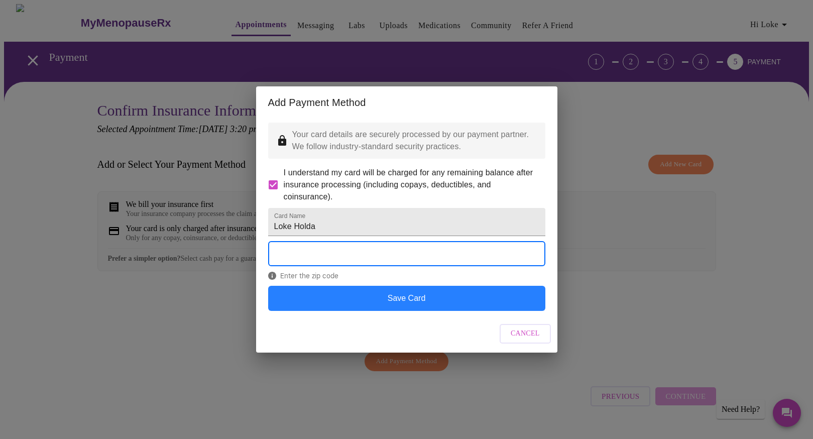
click at [431, 311] on button "Save Card" at bounding box center [406, 298] width 277 height 25
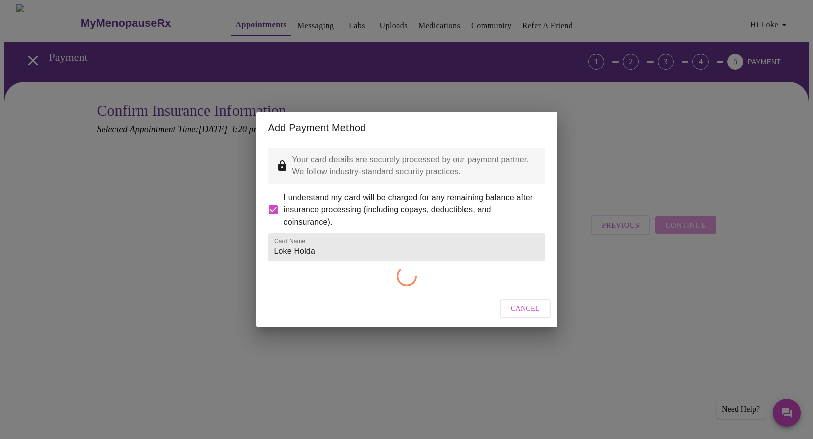
checkbox input "false"
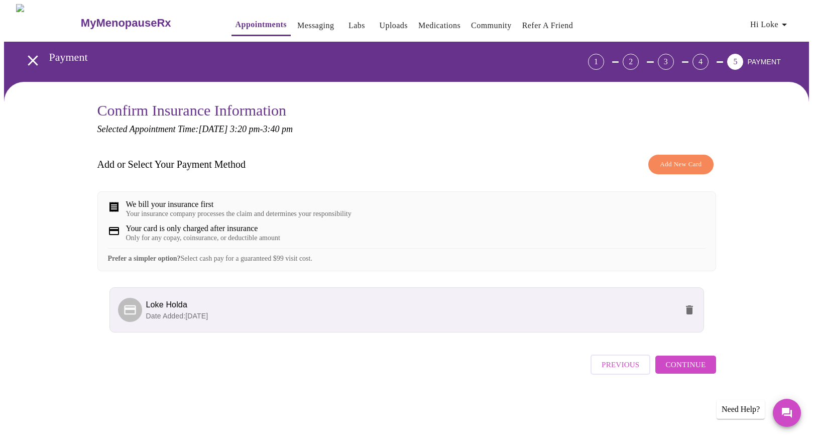
click at [670, 371] on span "Continue" at bounding box center [686, 364] width 40 height 13
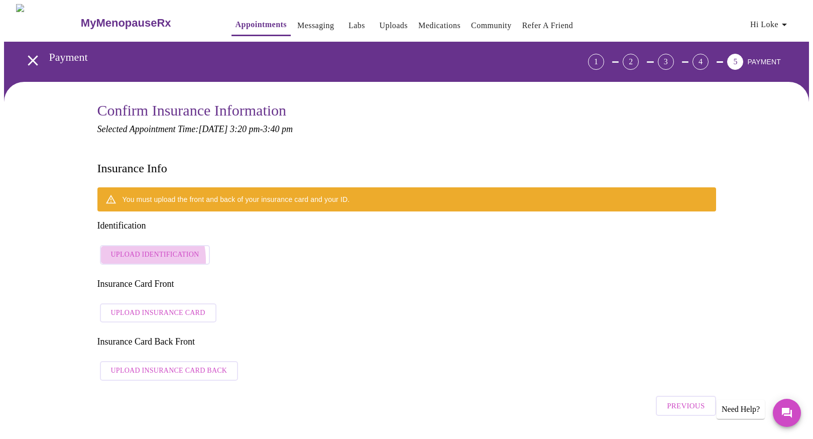
click at [127, 249] on span "Upload Identification" at bounding box center [155, 255] width 88 height 13
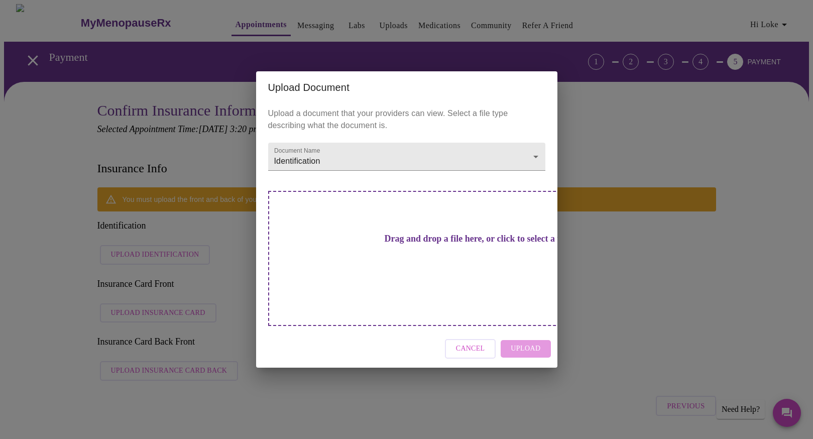
click at [364, 244] on h3 "Drag and drop a file here, or click to select a file" at bounding box center [477, 239] width 277 height 11
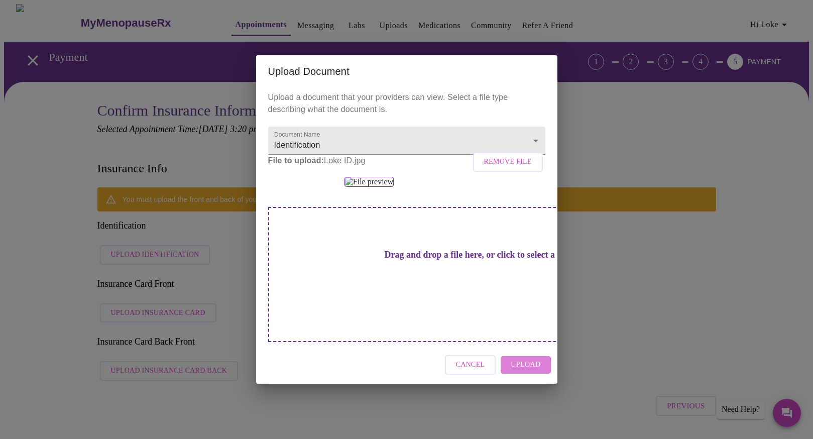
click at [519, 371] on span "Upload" at bounding box center [526, 365] width 30 height 13
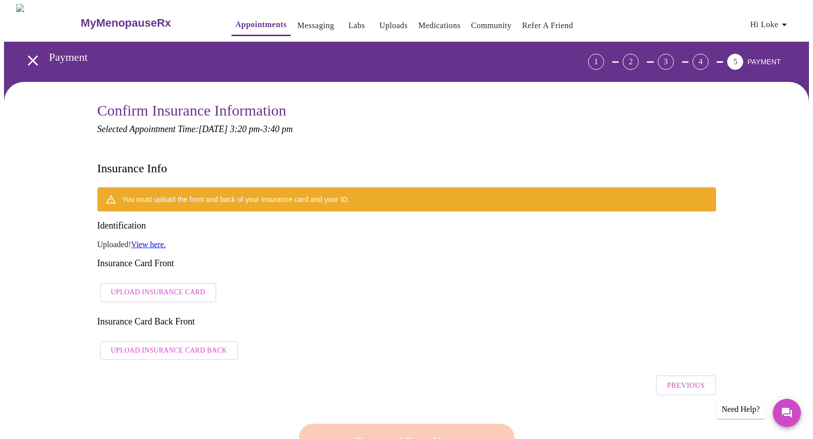
click at [157, 240] on link "View here." at bounding box center [148, 244] width 35 height 9
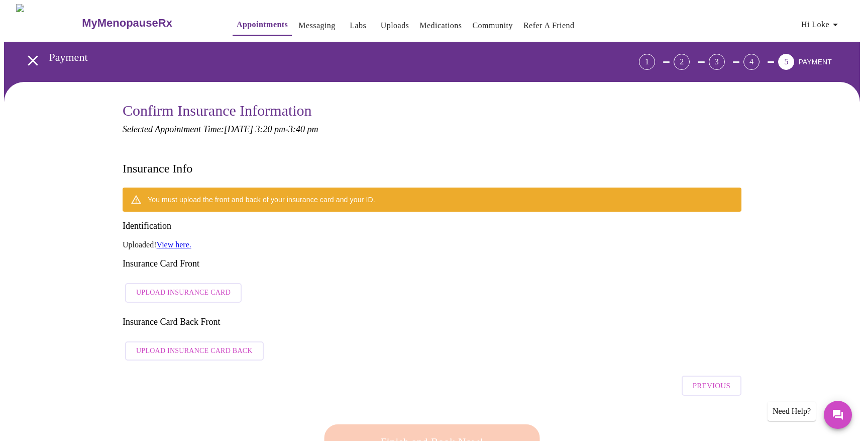
click at [316, 247] on div "You must upload the front and back of your insurance card and your ID. Identifi…" at bounding box center [432, 276] width 619 height 178
click at [305, 268] on div "You must upload the front and back of your insurance card and your ID. Identifi…" at bounding box center [432, 276] width 619 height 178
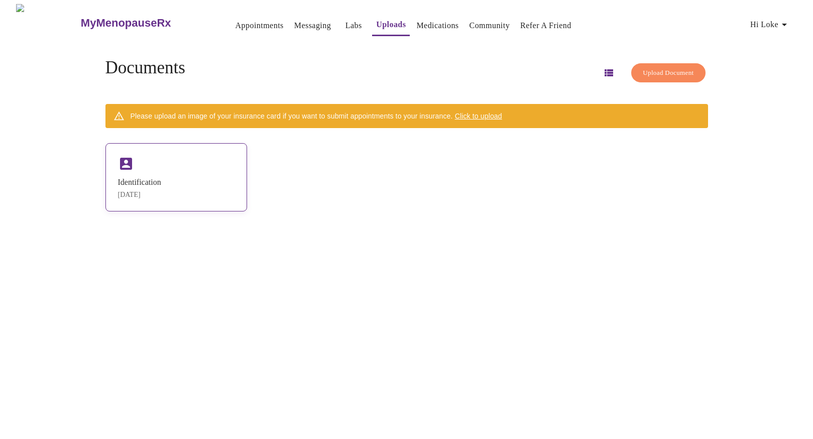
click at [181, 176] on div "Identification [DATE]" at bounding box center [177, 177] width 142 height 68
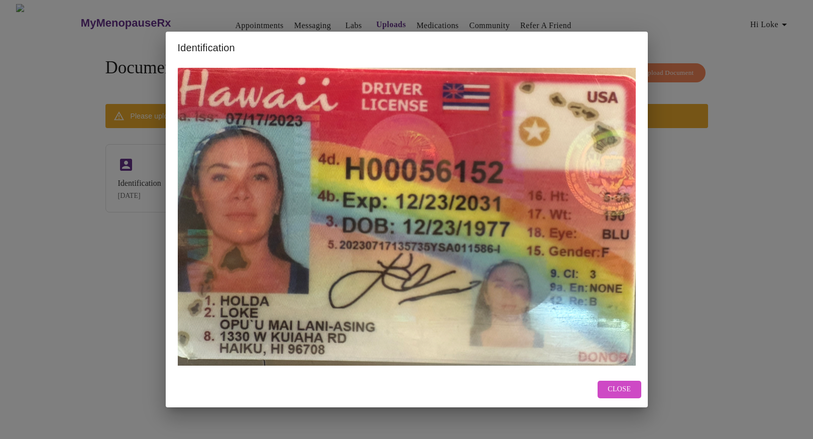
click at [612, 389] on span "Close" at bounding box center [619, 389] width 23 height 13
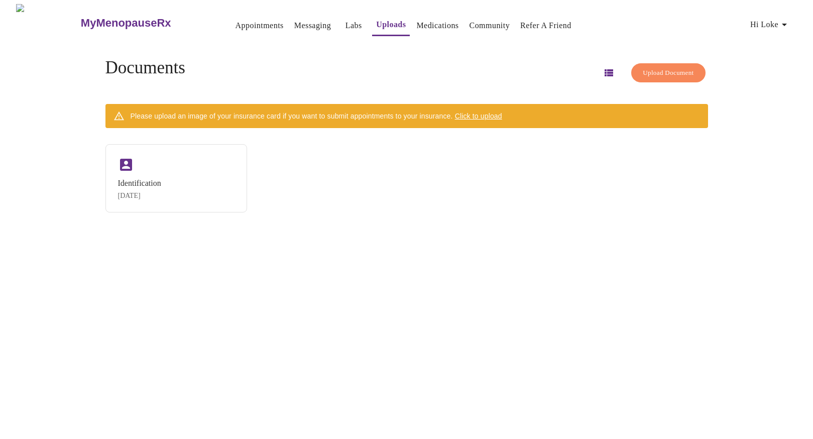
click at [643, 70] on span "Upload Document" at bounding box center [668, 73] width 51 height 12
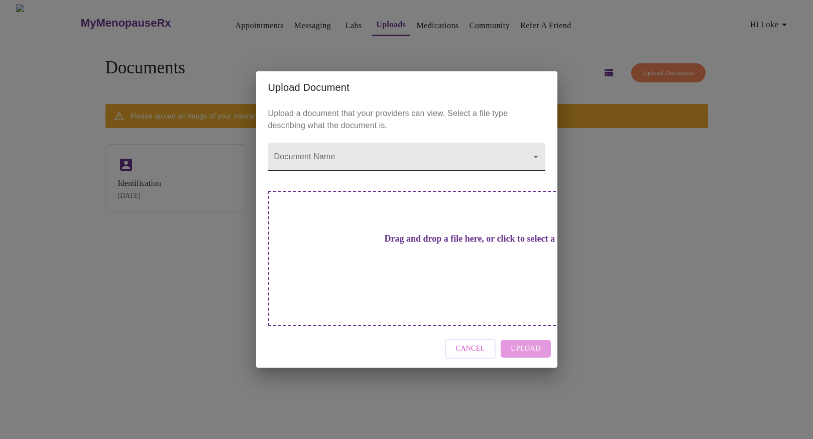
click at [413, 178] on body "MyMenopauseRx Appointments Messaging Labs Uploads Medications Community Refer a…" at bounding box center [406, 223] width 805 height 439
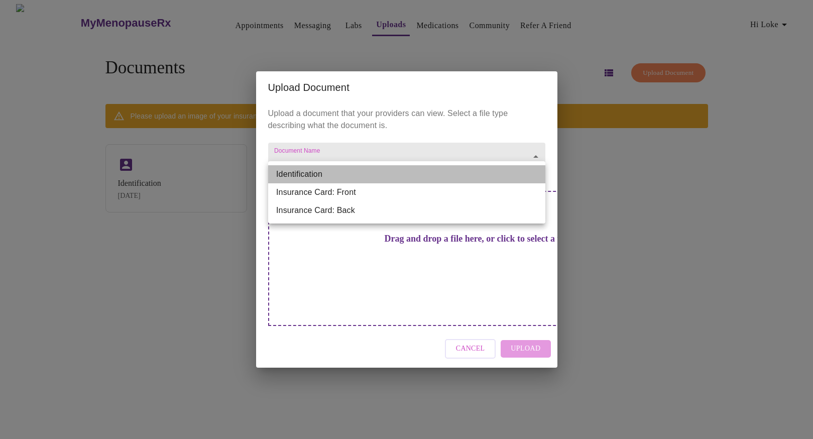
click at [389, 174] on li "Identification" at bounding box center [406, 174] width 277 height 18
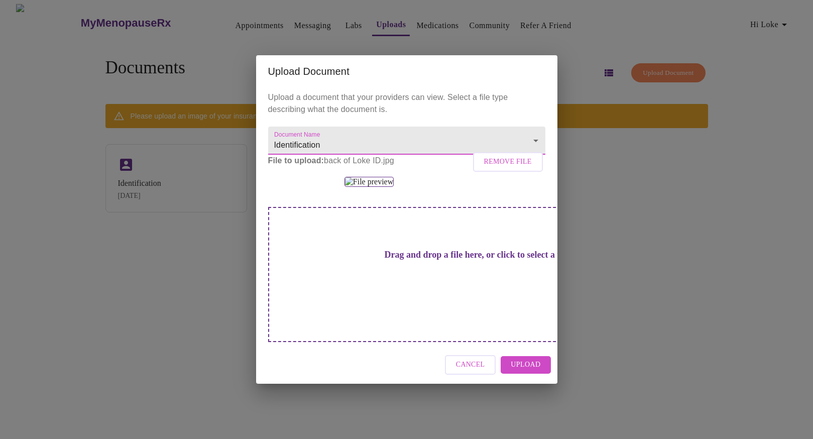
click at [522, 371] on span "Upload" at bounding box center [526, 365] width 30 height 13
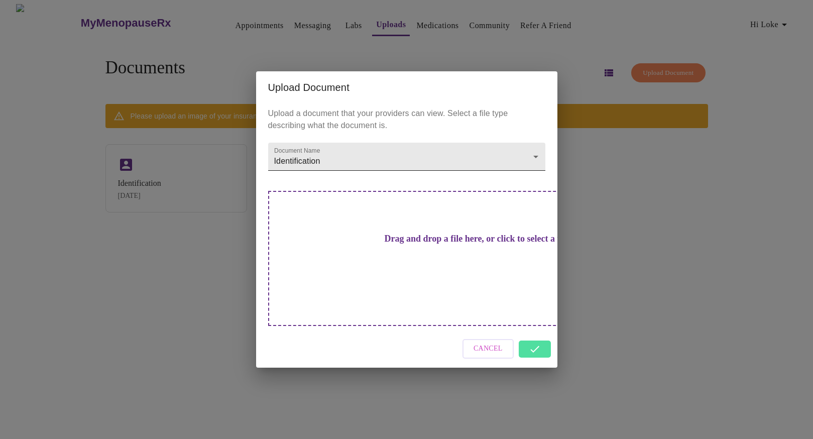
click at [332, 178] on body "MyMenopauseRx Appointments Messaging Labs Uploads Medications Community Refer a…" at bounding box center [406, 223] width 805 height 439
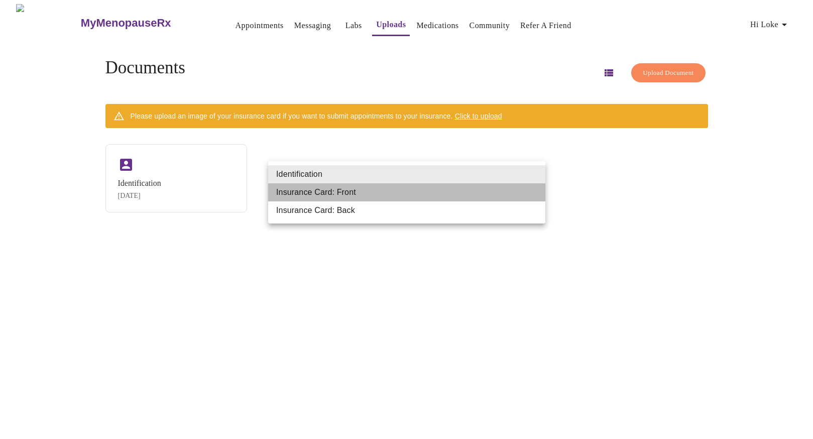
click at [319, 192] on li "Insurance Card: Front" at bounding box center [406, 192] width 277 height 18
type input "Insurance Card: Front"
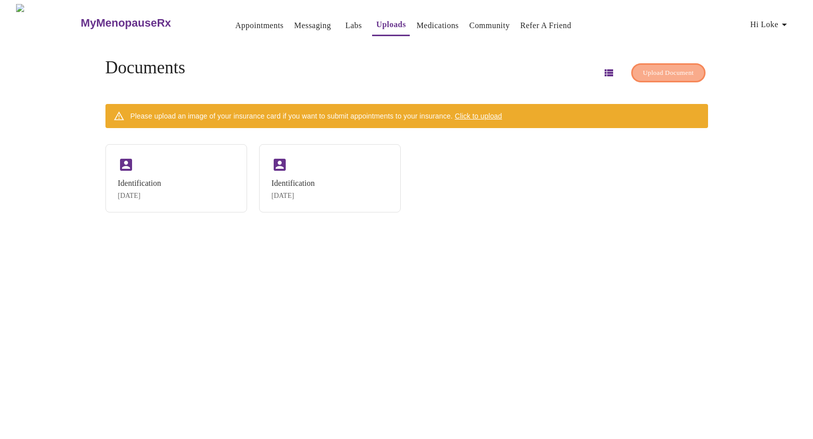
click at [666, 67] on span "Upload Document" at bounding box center [668, 73] width 51 height 12
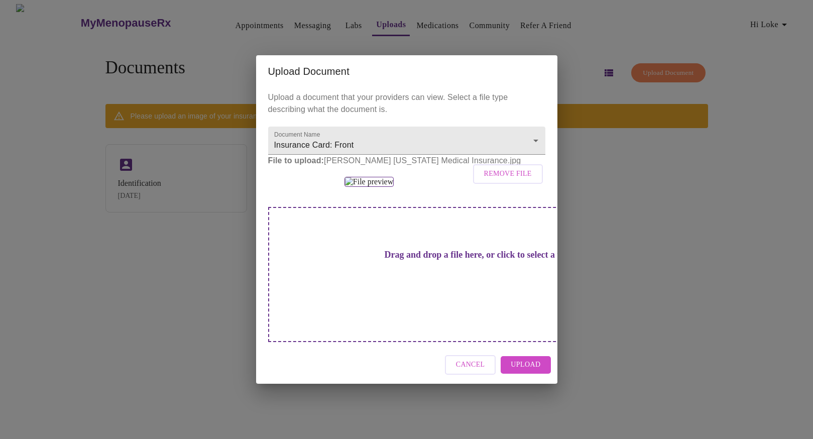
click at [522, 371] on span "Upload" at bounding box center [526, 365] width 30 height 13
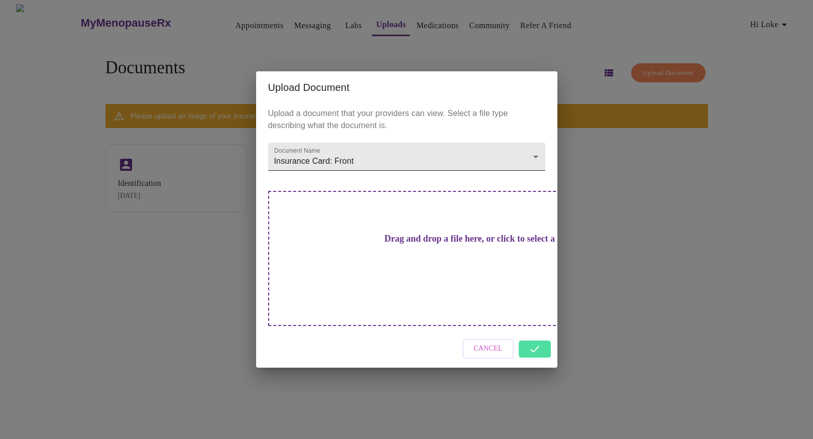
click at [375, 183] on body "MyMenopauseRx Appointments Messaging Labs Uploads Medications Community Refer a…" at bounding box center [406, 223] width 805 height 439
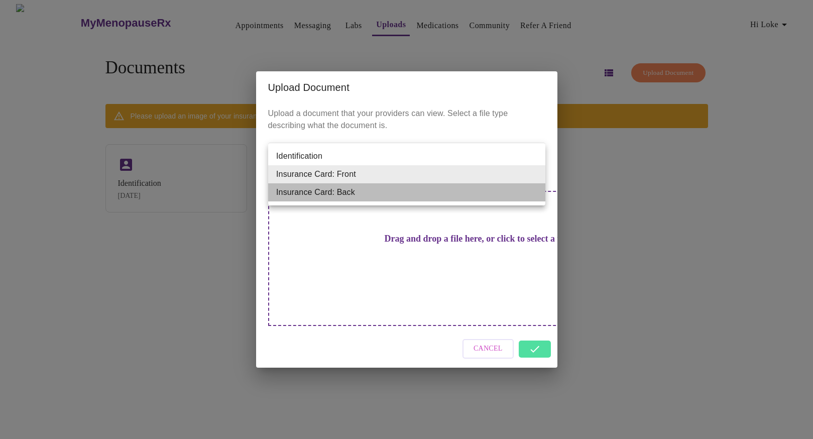
click at [356, 193] on li "Insurance Card: Back" at bounding box center [406, 192] width 277 height 18
type input "Insurance Card: Back"
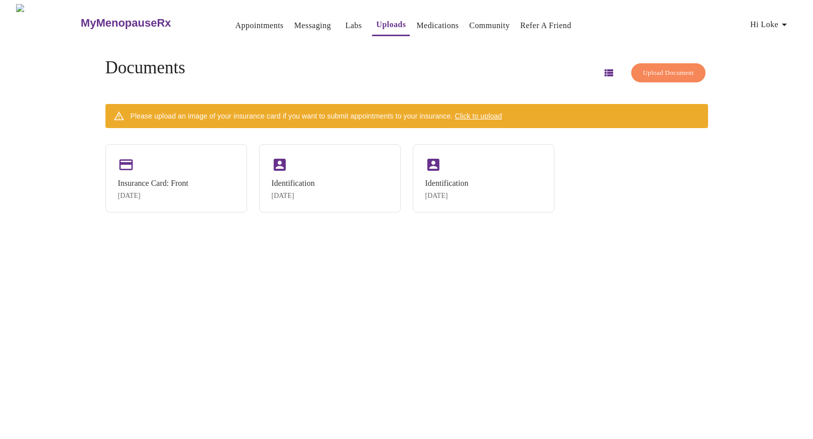
click at [672, 74] on span "Upload Document" at bounding box center [668, 73] width 51 height 12
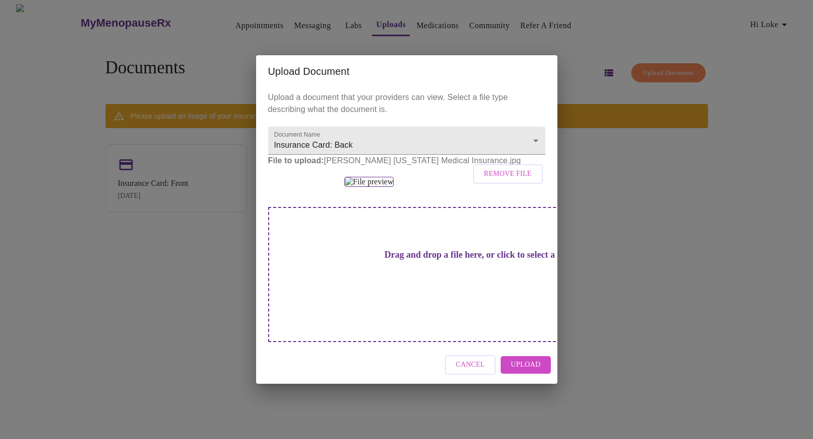
click at [526, 371] on span "Upload" at bounding box center [526, 365] width 30 height 13
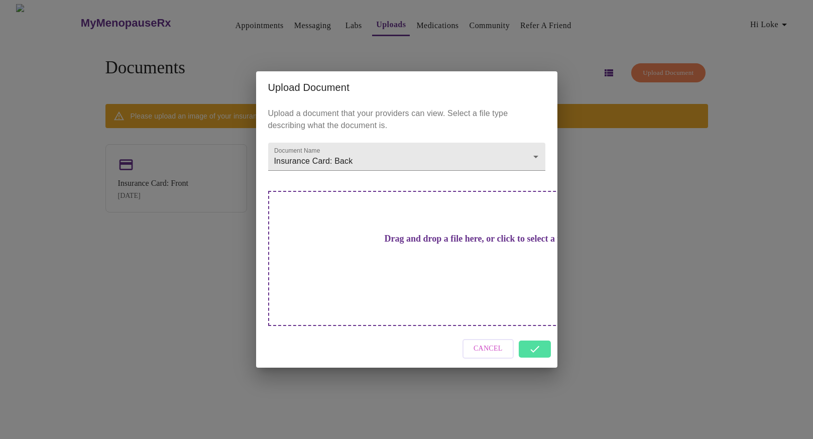
click at [605, 306] on div "Upload Document Upload a document that your providers can view. Select a file t…" at bounding box center [406, 219] width 813 height 439
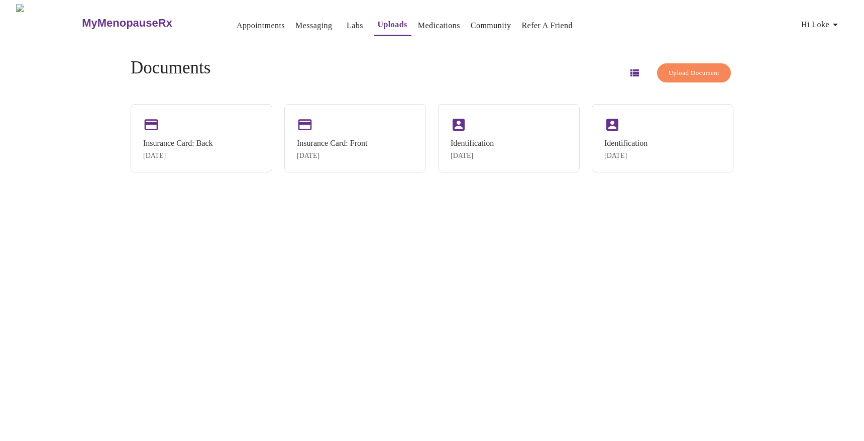
click at [237, 21] on link "Appointments" at bounding box center [261, 26] width 48 height 14
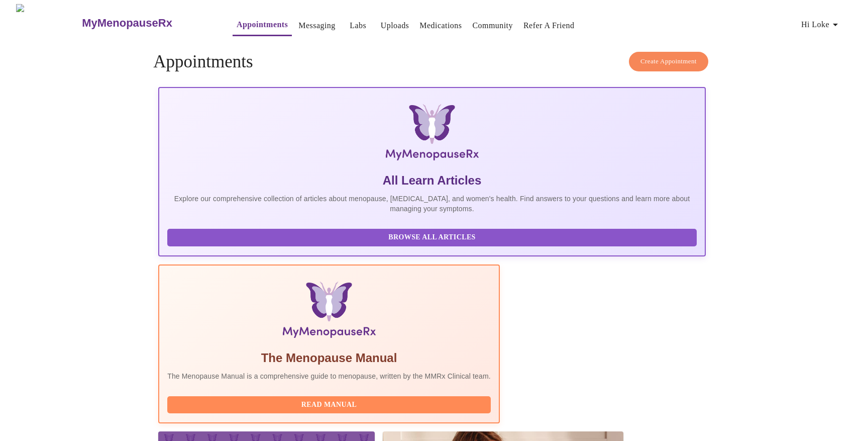
click at [298, 23] on link "Messaging" at bounding box center [316, 26] width 37 height 14
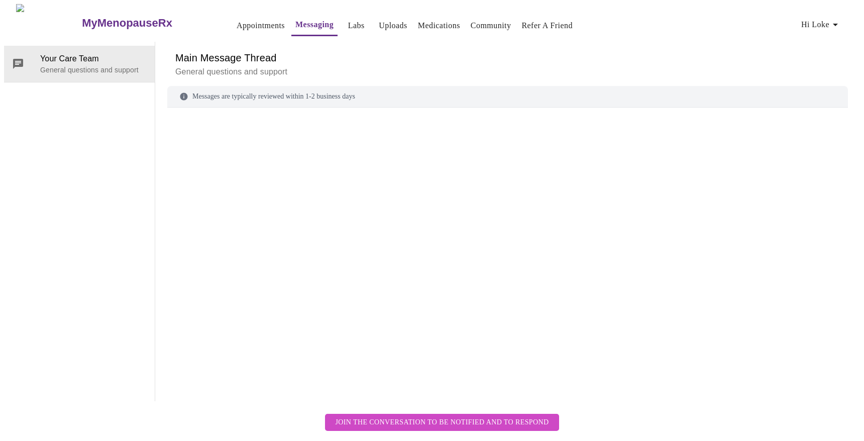
scroll to position [38, 0]
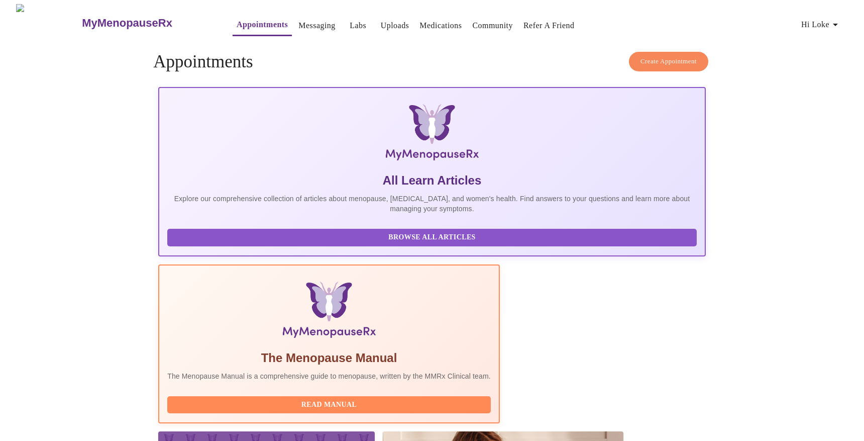
click at [381, 21] on link "Uploads" at bounding box center [395, 26] width 29 height 14
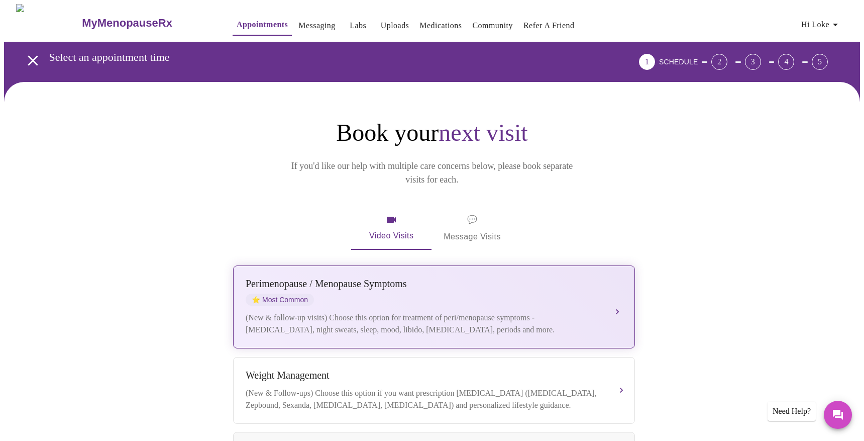
click at [367, 311] on div "(New & follow-up visits) Choose this option for treatment of peri/menopause sym…" at bounding box center [424, 323] width 357 height 24
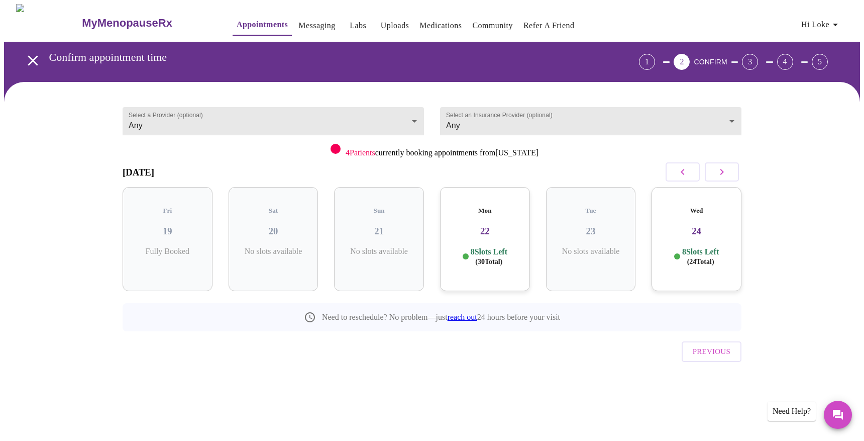
click at [481, 258] on span "( 30 Total)" at bounding box center [488, 262] width 27 height 8
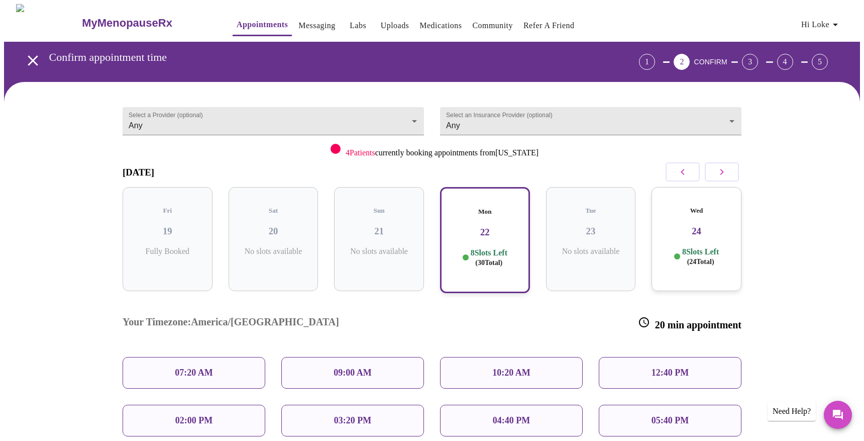
click at [360, 415] on p "03:20 PM" at bounding box center [352, 420] width 37 height 11
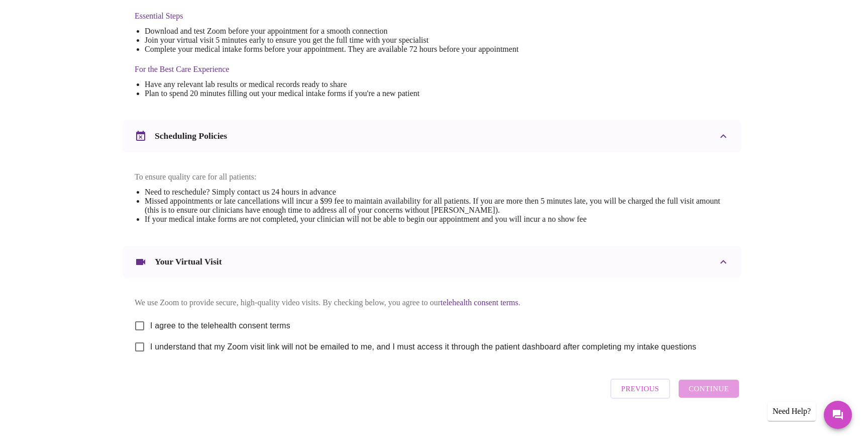
scroll to position [287, 0]
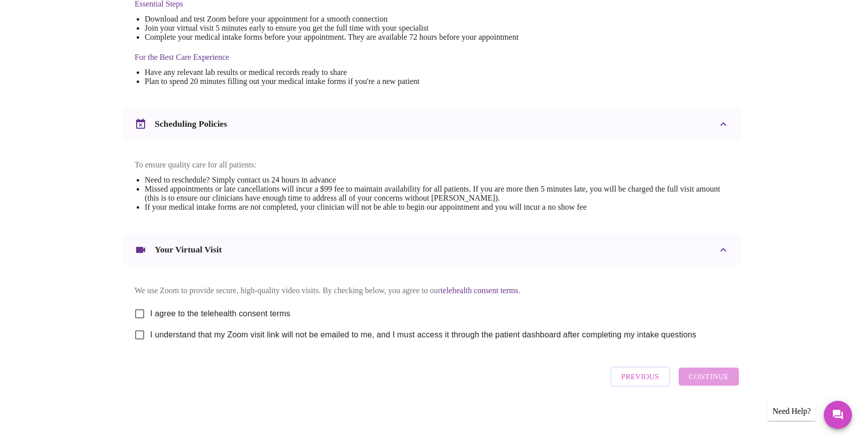
click at [139, 307] on input "I agree to the telehealth consent terms" at bounding box center [139, 313] width 21 height 21
checkbox input "true"
click at [140, 334] on input "I understand that my Zoom visit link will not be emailed to me, and I must acce…" at bounding box center [139, 334] width 21 height 21
checkbox input "true"
click at [723, 382] on span "Continue" at bounding box center [709, 376] width 40 height 13
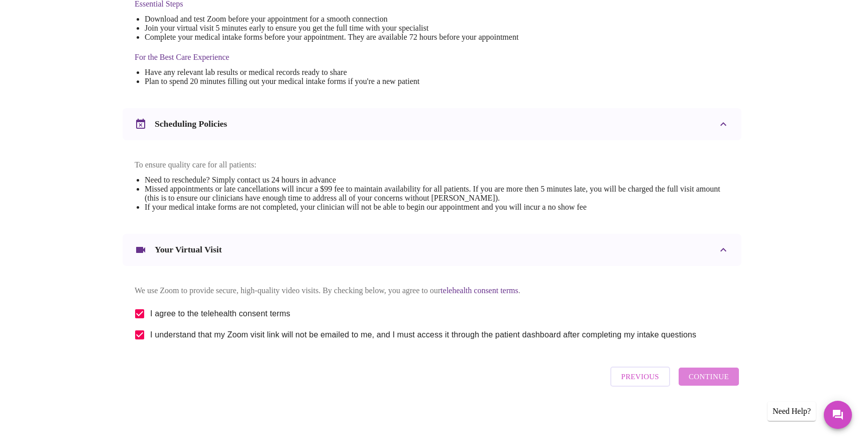
scroll to position [0, 0]
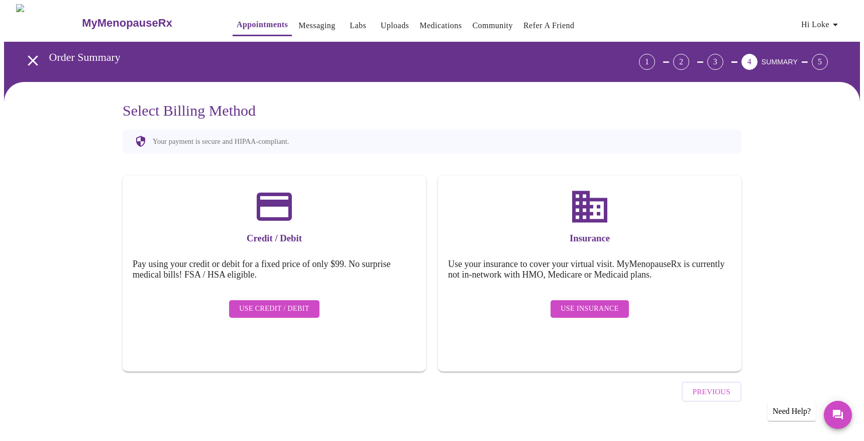
click at [581, 302] on span "Use Insurance" at bounding box center [590, 308] width 58 height 13
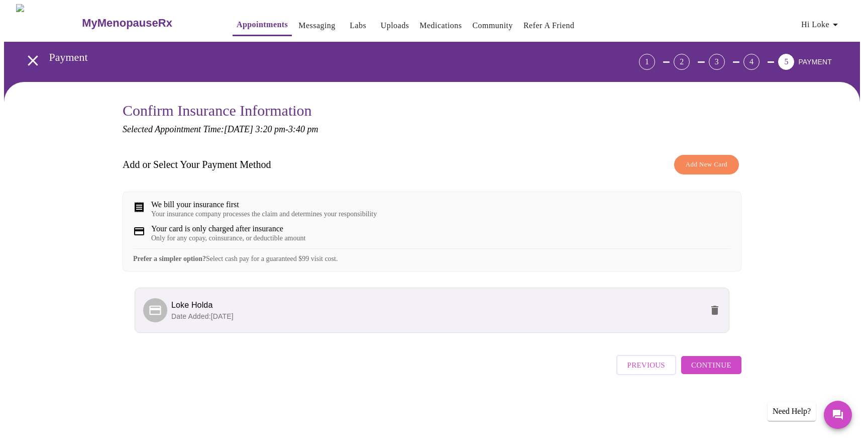
click at [708, 371] on span "Continue" at bounding box center [711, 364] width 40 height 13
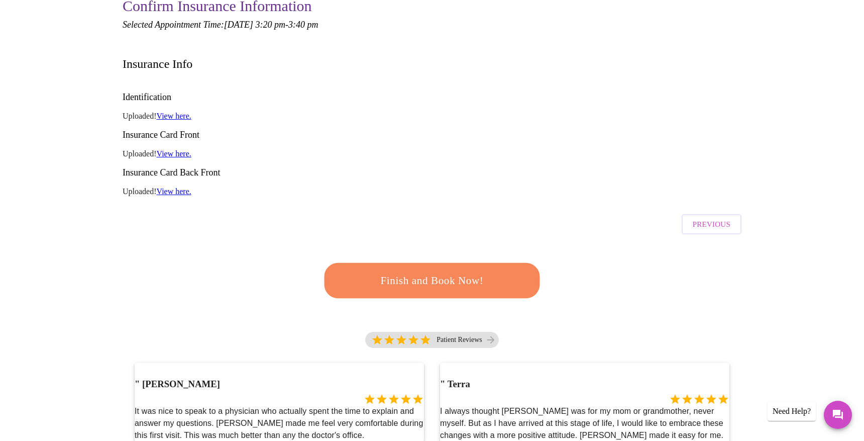
scroll to position [108, 0]
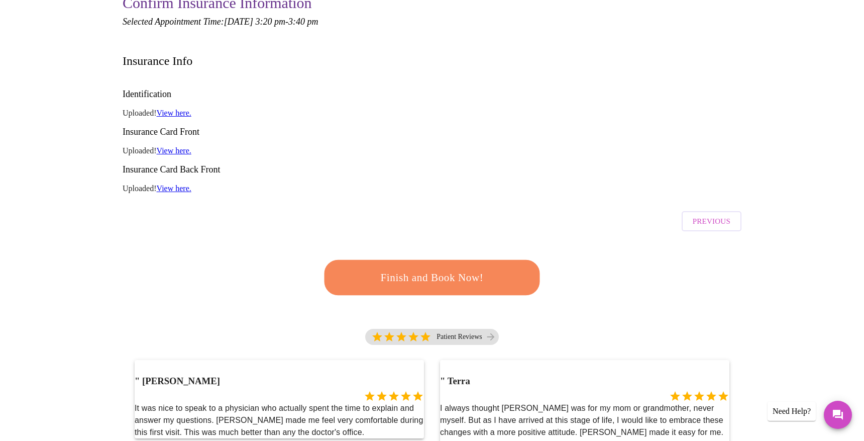
click at [404, 268] on span "Finish and Book Now!" at bounding box center [432, 277] width 189 height 19
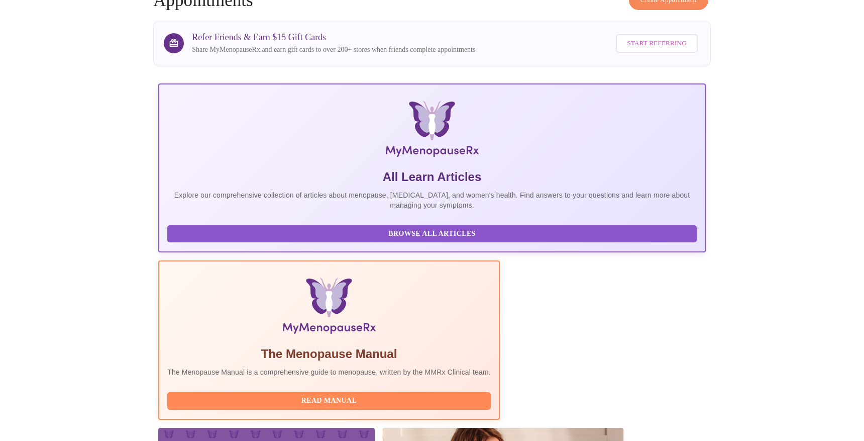
scroll to position [109, 0]
